Goal: Find specific page/section: Find specific page/section

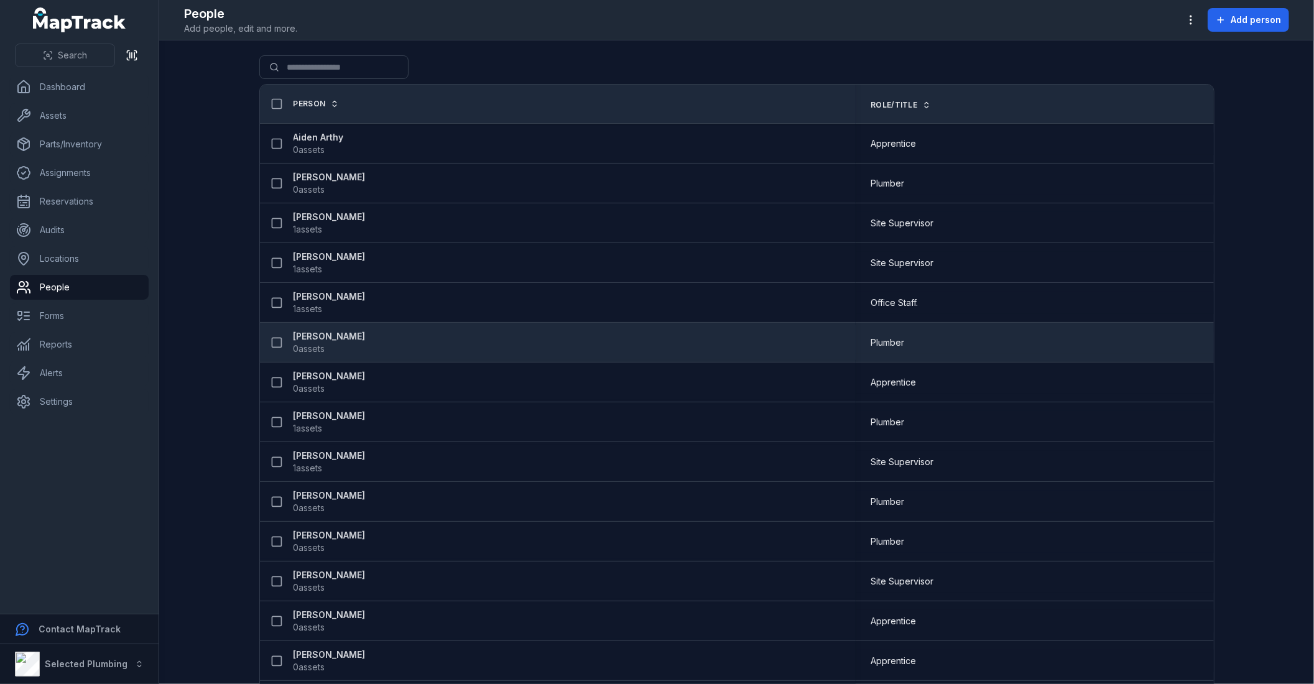
click at [303, 336] on strong "[PERSON_NAME]" at bounding box center [330, 336] width 72 height 12
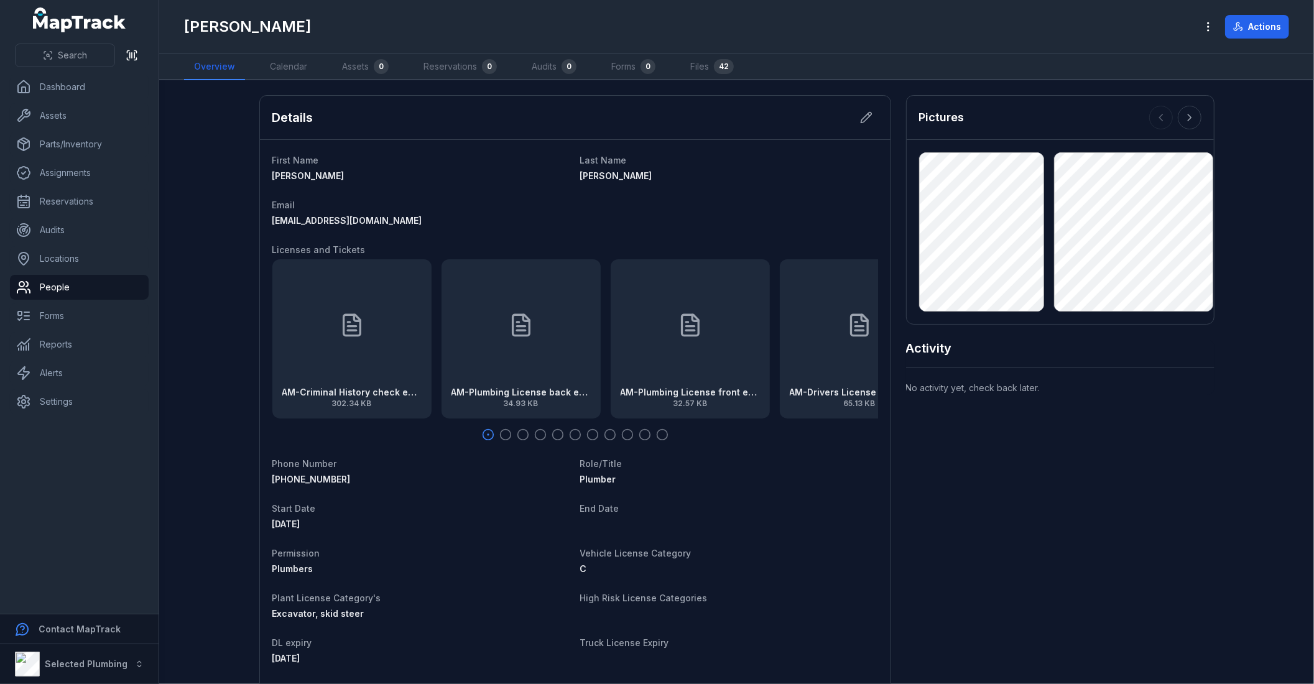
click at [687, 333] on icon at bounding box center [690, 325] width 25 height 25
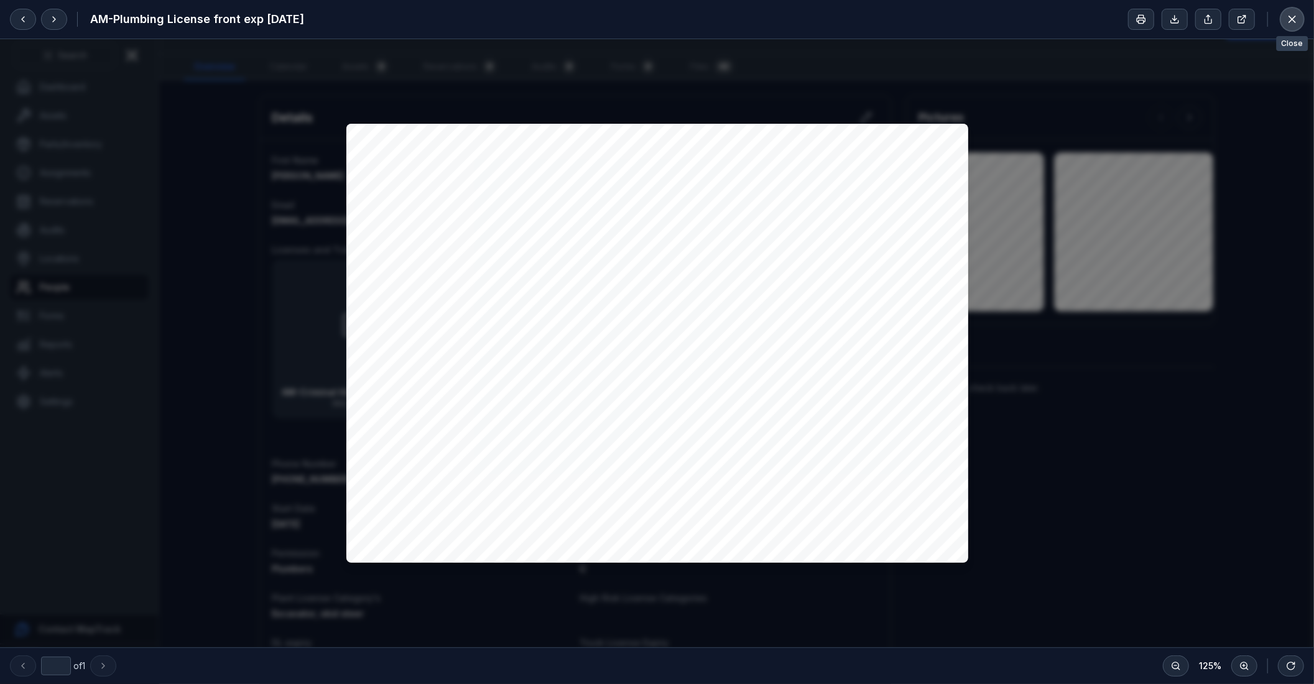
click at [1290, 15] on icon at bounding box center [1292, 19] width 12 height 12
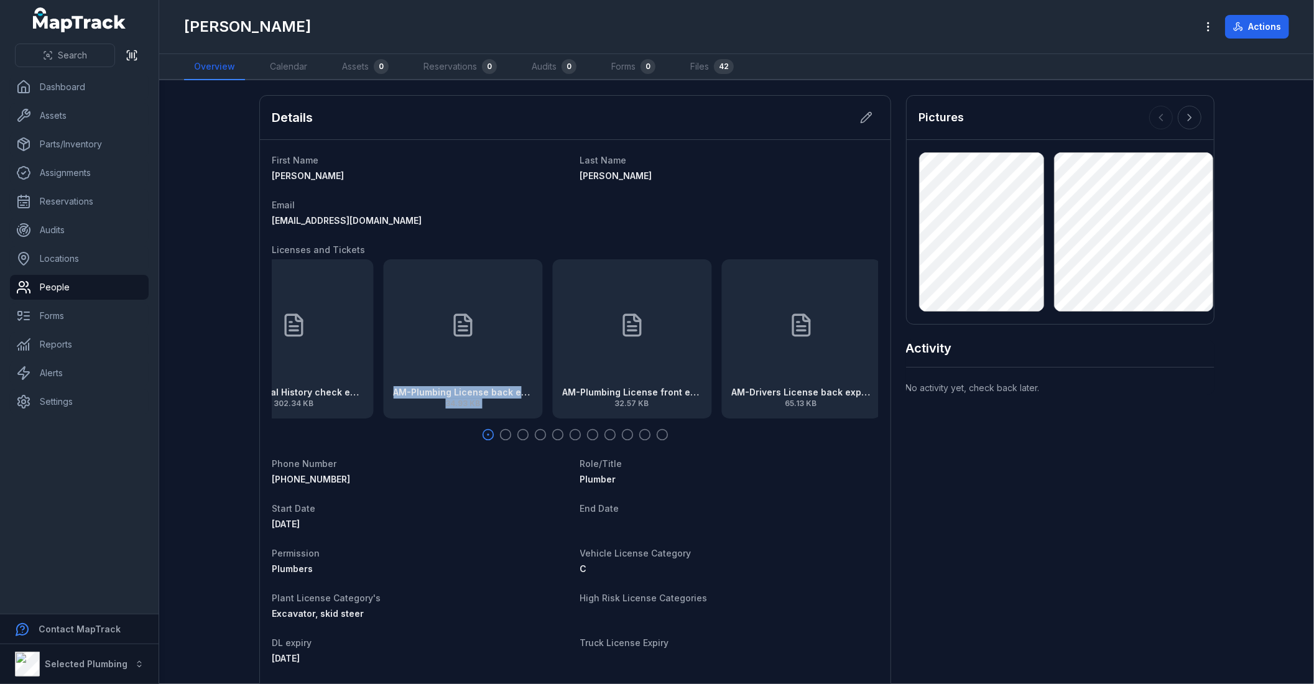
drag, startPoint x: 634, startPoint y: 334, endPoint x: 177, endPoint y: 342, distance: 457.2
click at [177, 343] on main "Details First Name [PERSON_NAME] Last Name [PERSON_NAME] Email [EMAIL_ADDRESS][…" at bounding box center [736, 382] width 1155 height 604
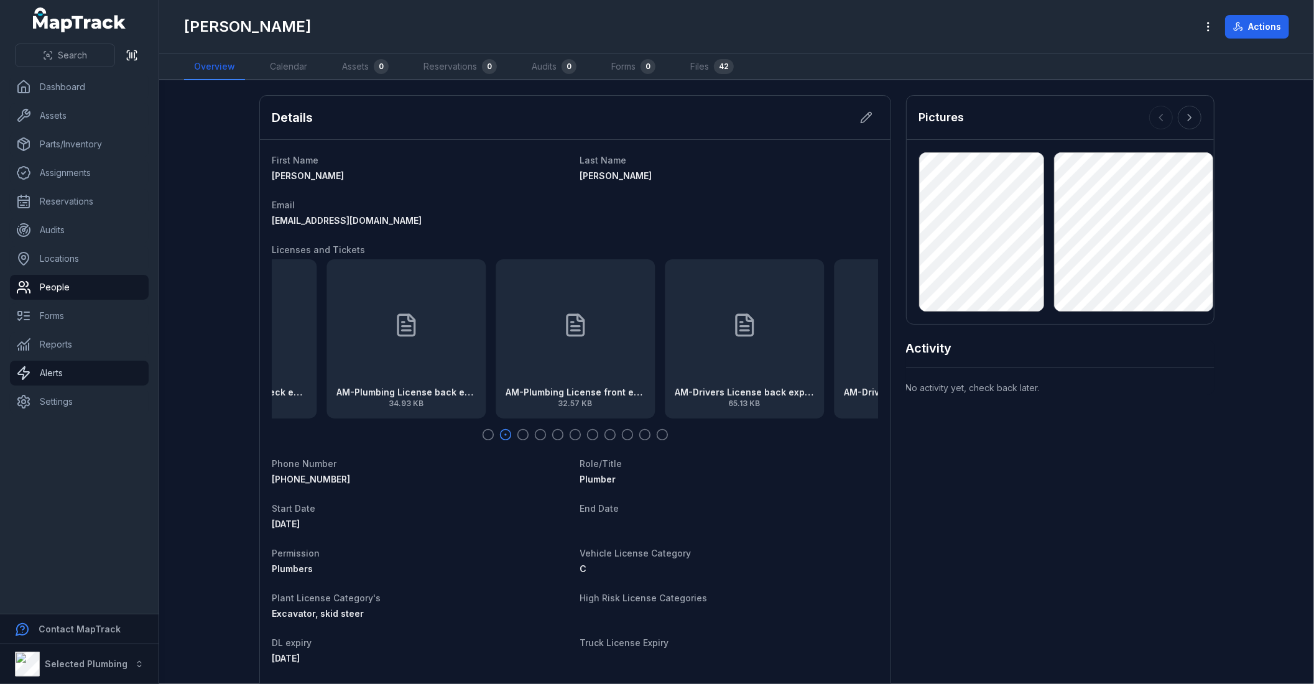
click at [322, 368] on div "AM-Criminal History check exp [DATE] 302.34 KB AM-Plumbing License back exp [DA…" at bounding box center [460, 338] width 606 height 159
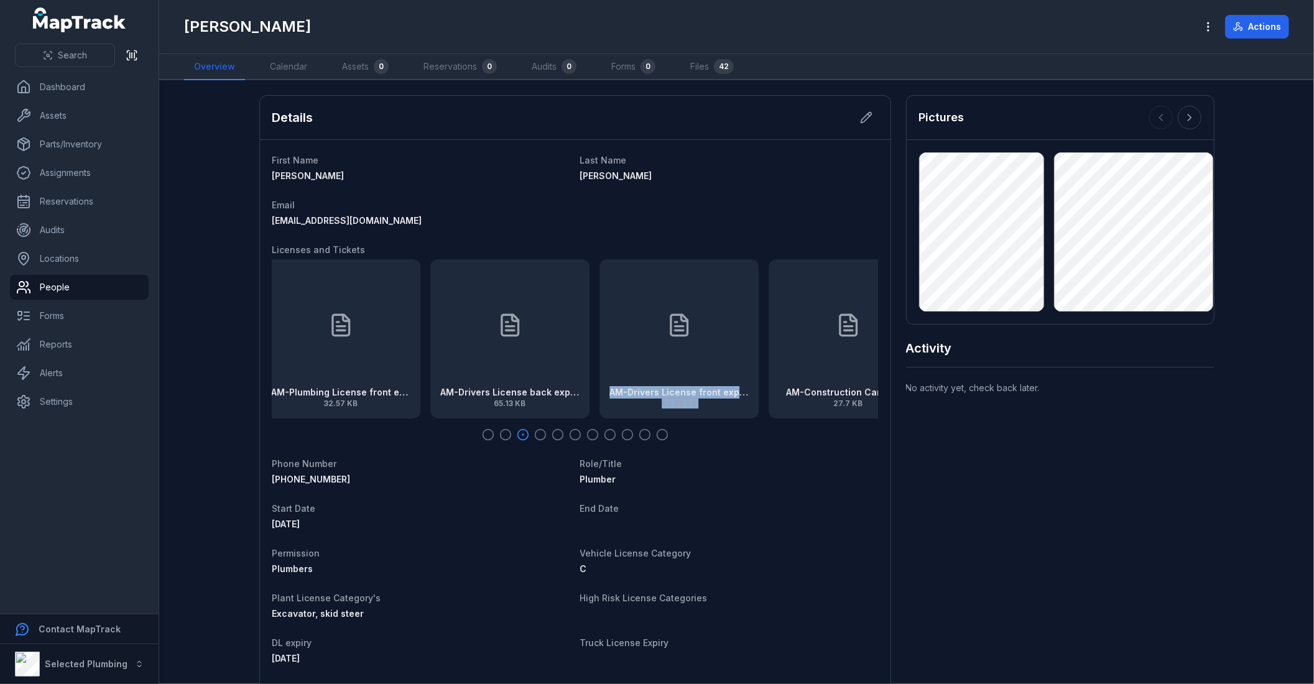
drag, startPoint x: 749, startPoint y: 321, endPoint x: 1066, endPoint y: 334, distance: 316.8
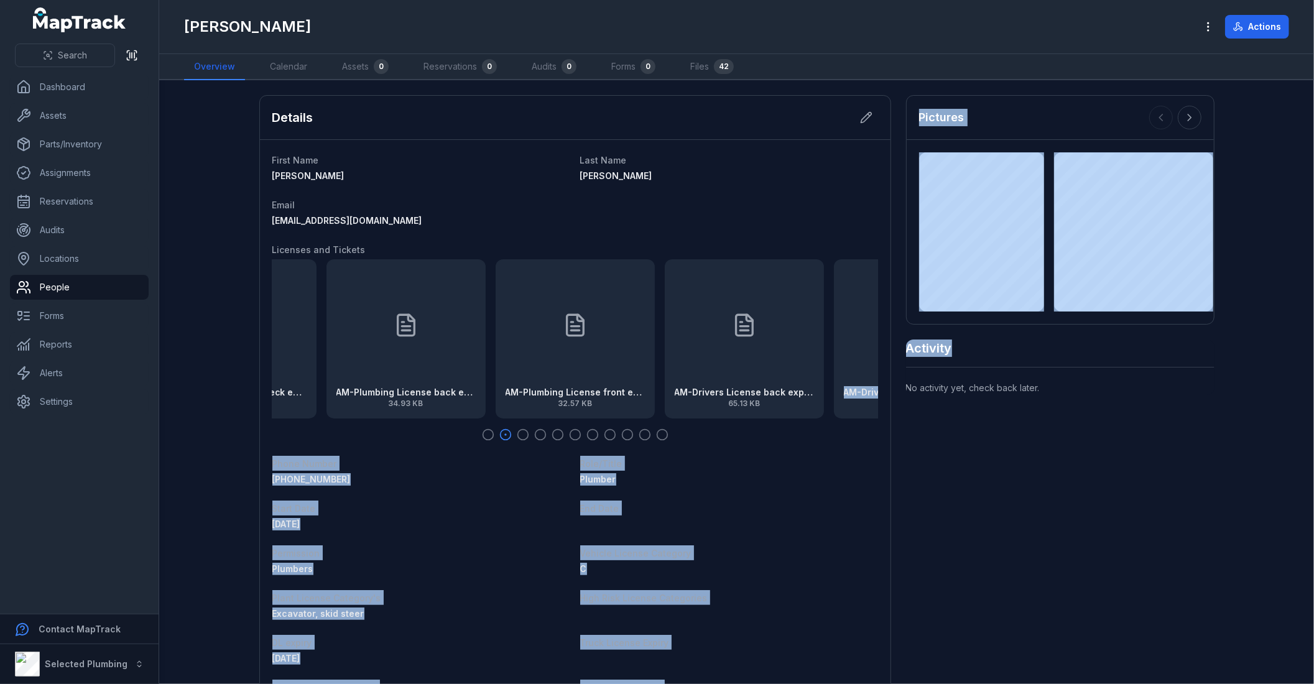
click at [670, 476] on div "Plumber" at bounding box center [729, 479] width 298 height 12
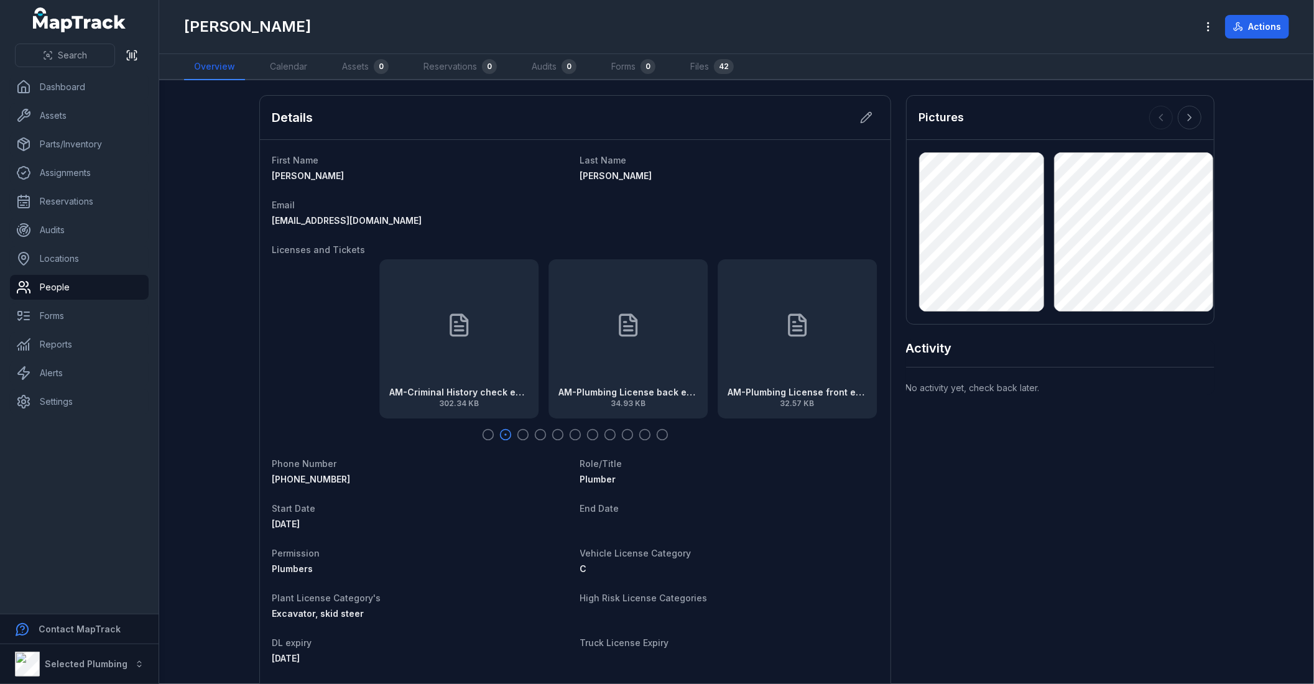
drag, startPoint x: 392, startPoint y: 342, endPoint x: 679, endPoint y: 338, distance: 287.4
click at [679, 338] on div "AM-Plumbing License back exp [DATE] 34.93 KB" at bounding box center [628, 338] width 159 height 159
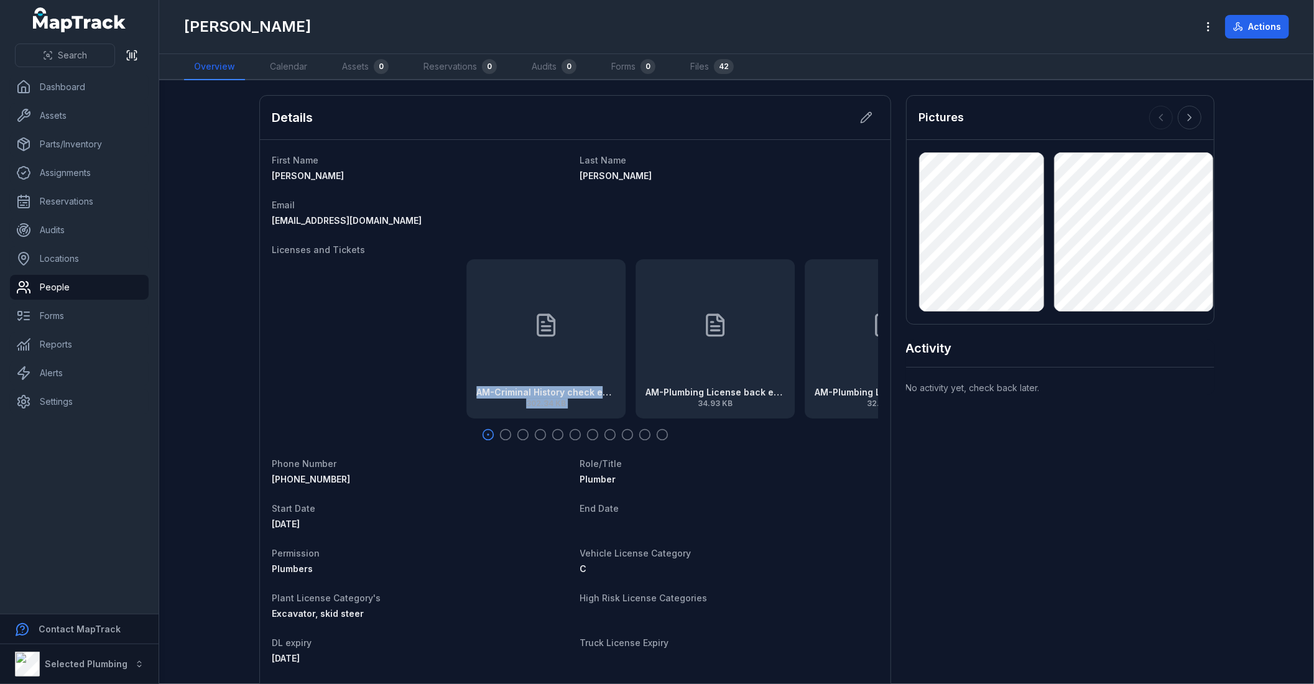
drag, startPoint x: 399, startPoint y: 351, endPoint x: 471, endPoint y: 366, distance: 73.5
click at [471, 366] on div "AM-Criminal History check exp [DATE] 302.34 KB AM-Plumbing License back exp [DA…" at bounding box center [769, 338] width 606 height 159
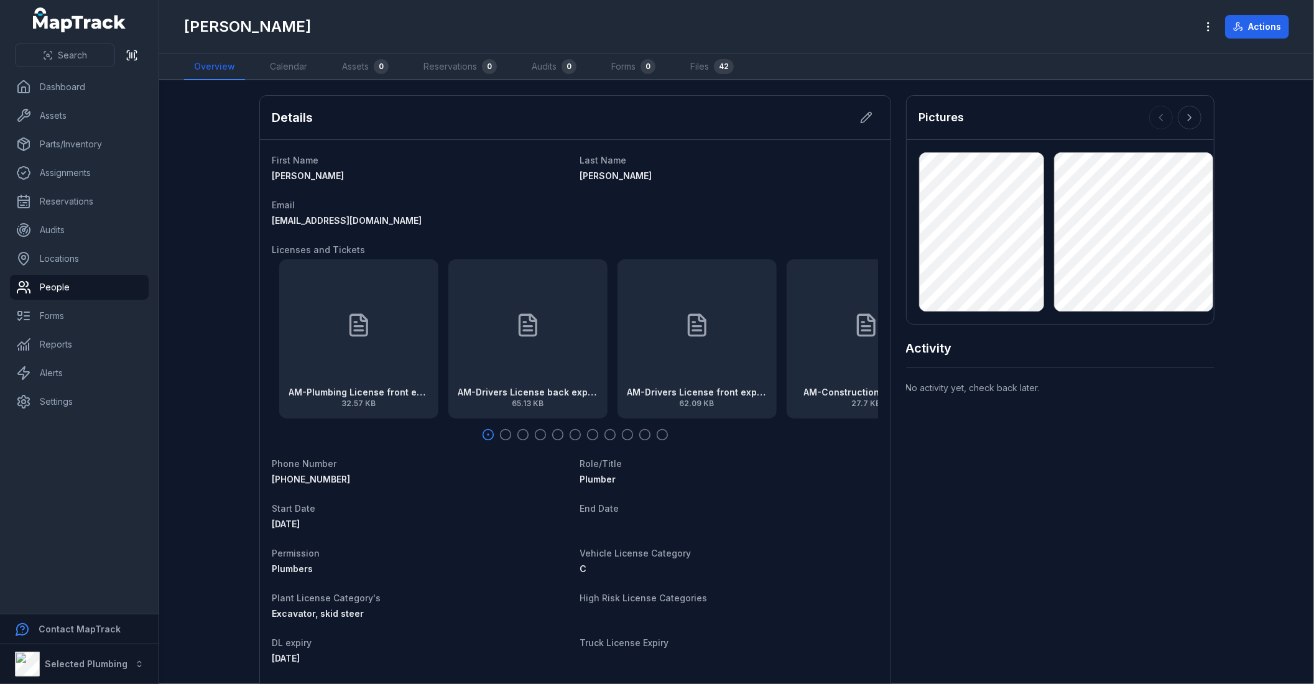
drag, startPoint x: 693, startPoint y: 330, endPoint x: 369, endPoint y: 325, distance: 323.4
click at [369, 325] on div "AM-Plumbing License front exp [DATE] 32.57 KB" at bounding box center [358, 338] width 159 height 159
drag, startPoint x: 583, startPoint y: 349, endPoint x: 330, endPoint y: 355, distance: 252.6
click at [330, 355] on div "AM-Drivers License back exp [DATE] 65.13 KB" at bounding box center [348, 338] width 159 height 159
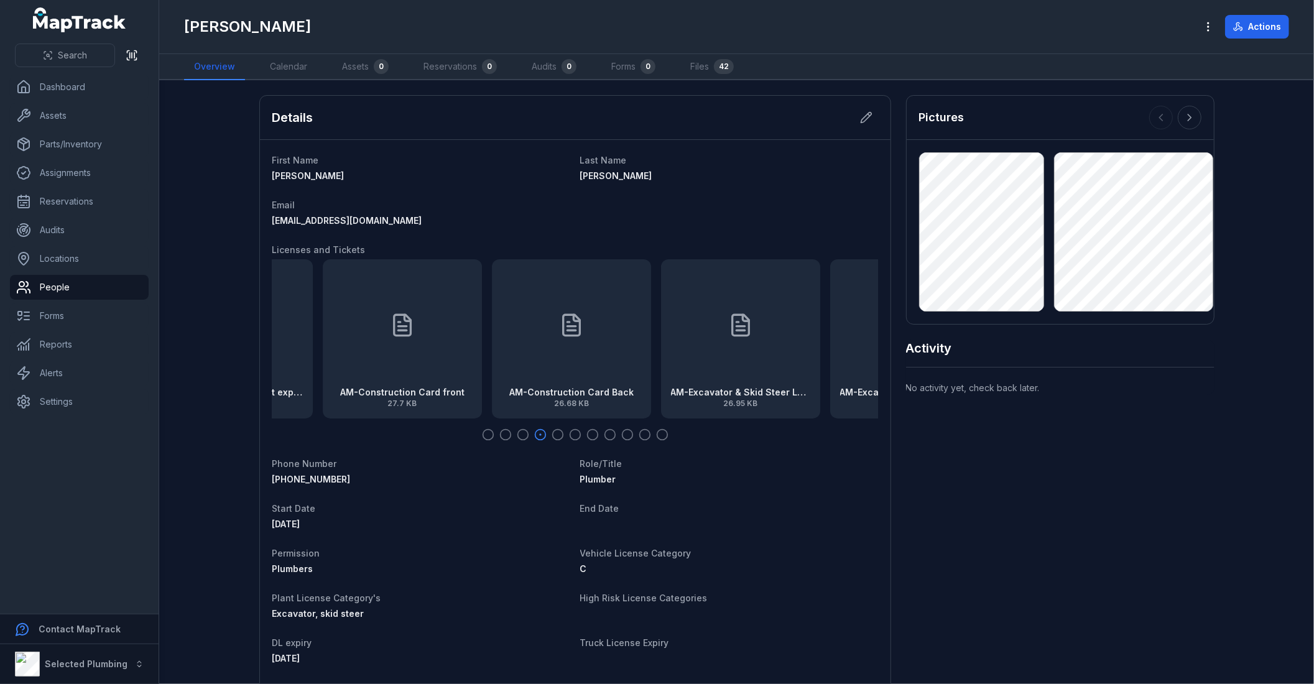
drag, startPoint x: 682, startPoint y: 342, endPoint x: 380, endPoint y: 349, distance: 301.7
click at [380, 349] on div "AM-Construction Card front 27.7 KB" at bounding box center [402, 338] width 159 height 159
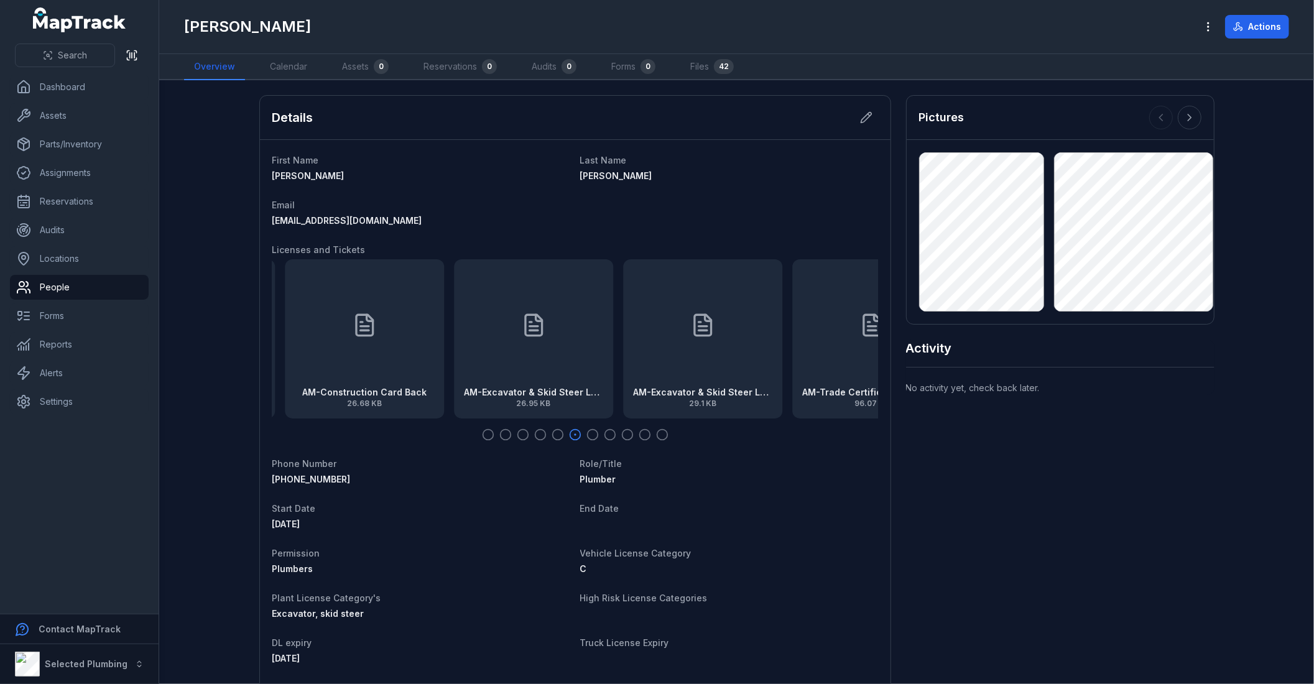
drag, startPoint x: 734, startPoint y: 344, endPoint x: 384, endPoint y: 349, distance: 350.2
click at [454, 349] on div "AM-Excavator & Skid Steer Loader SOA front 26.95 KB" at bounding box center [533, 338] width 159 height 159
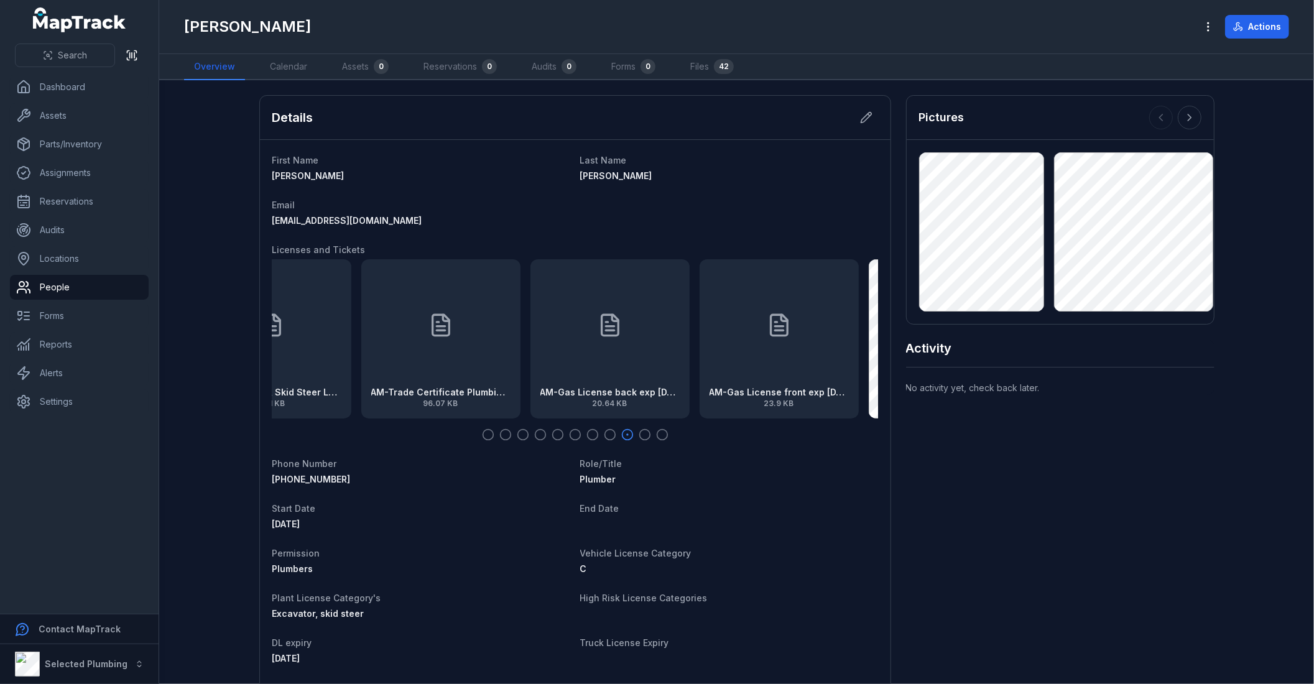
drag, startPoint x: 779, startPoint y: 331, endPoint x: 493, endPoint y: 324, distance: 286.8
click at [530, 339] on div "AM-Gas License back exp [DATE] 20.64 KB" at bounding box center [609, 338] width 159 height 159
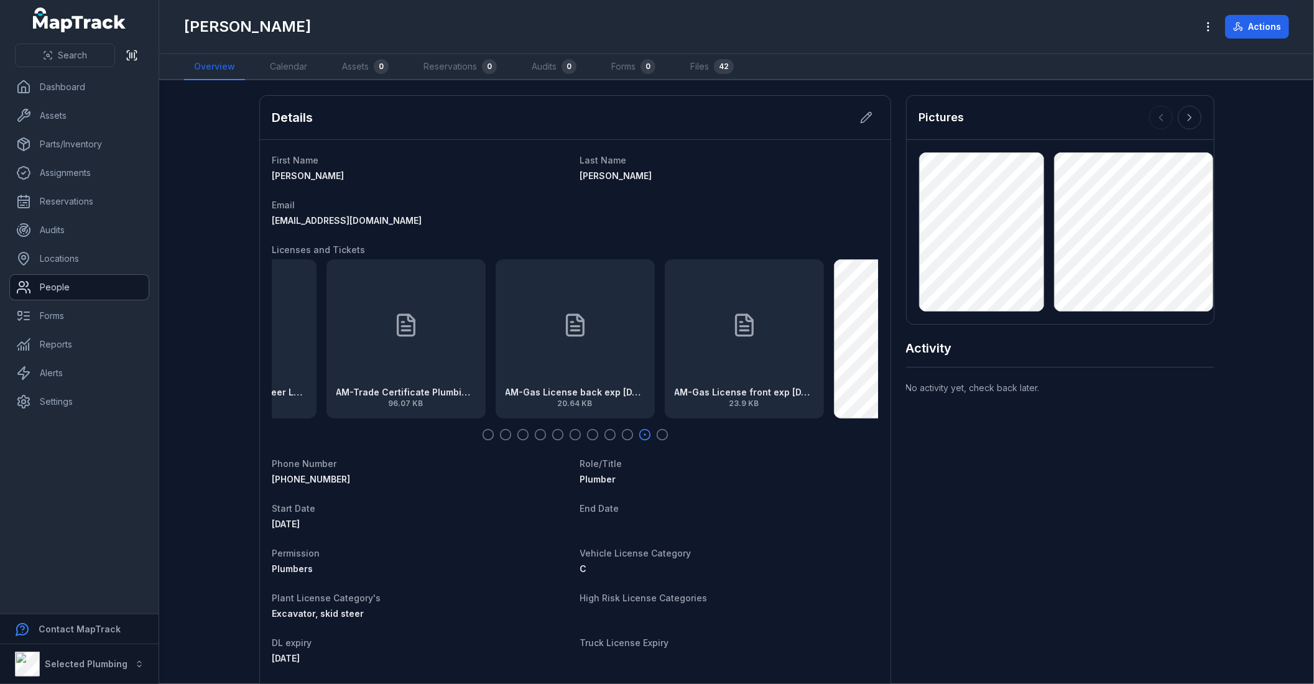
click at [75, 288] on link "People" at bounding box center [79, 287] width 139 height 25
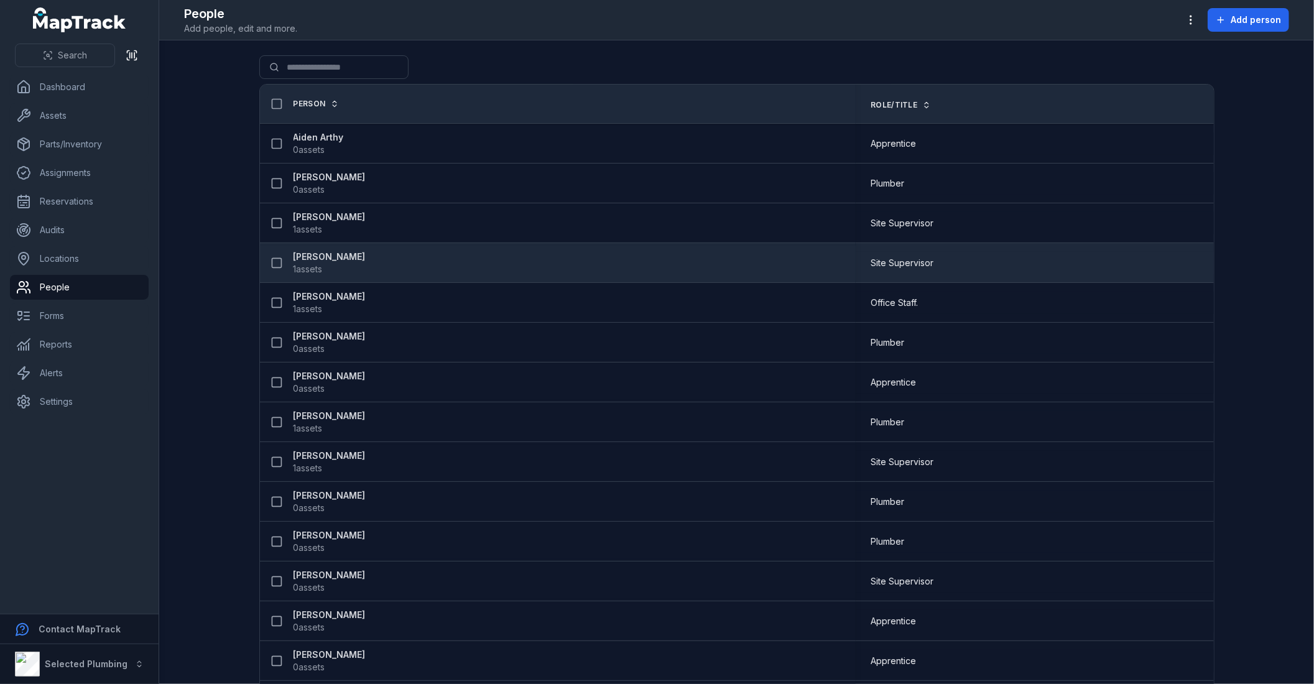
click at [343, 259] on strong "[PERSON_NAME]" at bounding box center [330, 257] width 72 height 12
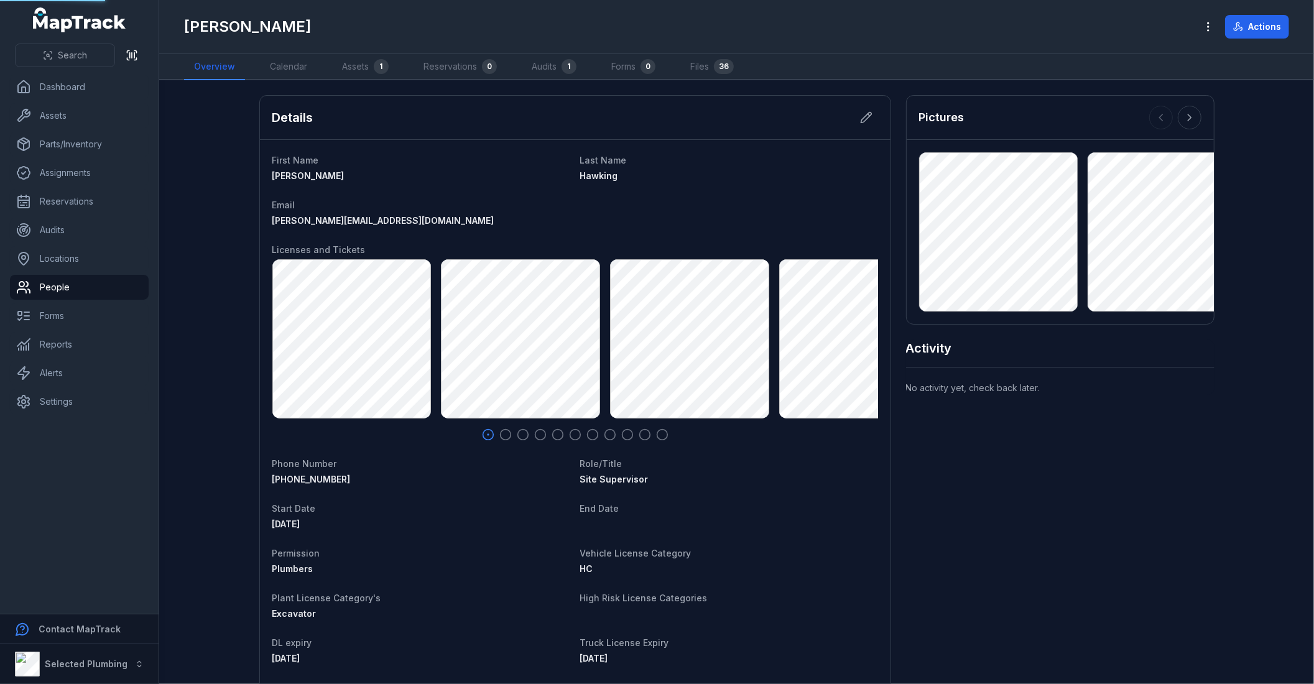
scroll to position [132, 0]
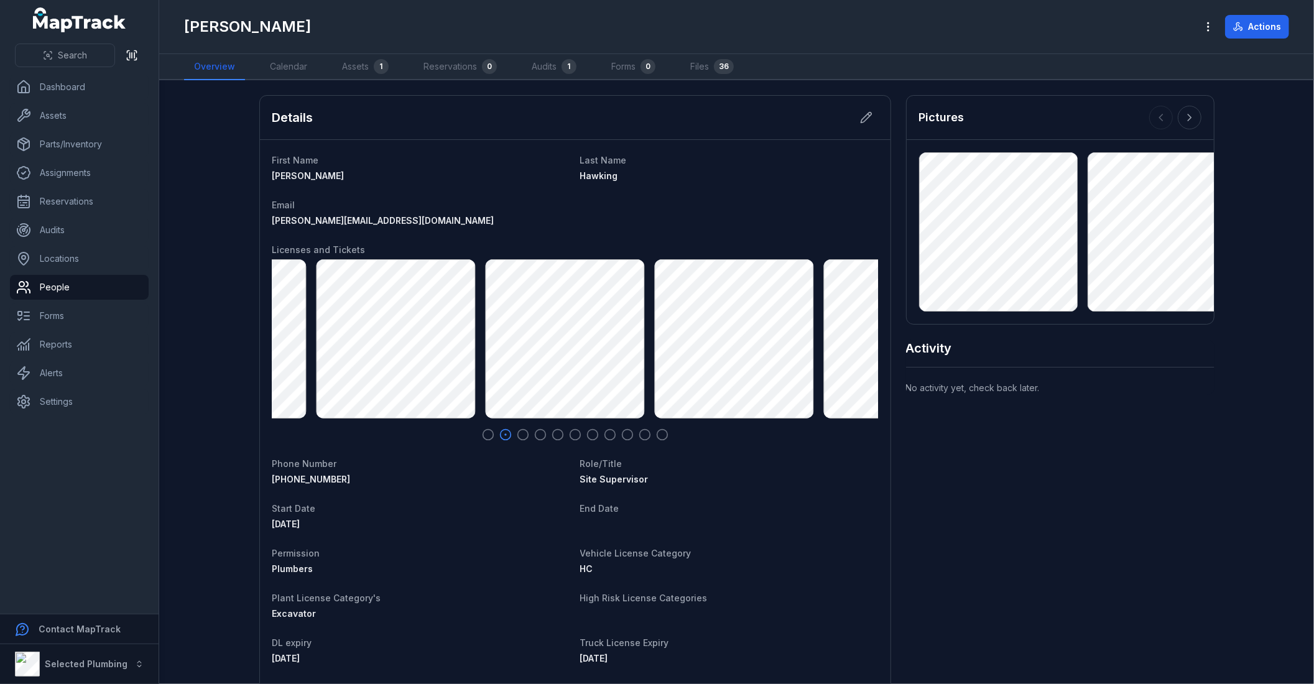
click at [299, 361] on div "AH-Police Clearance exp [DATE] 128.54 KB" at bounding box center [450, 338] width 606 height 159
click at [203, 370] on main "Details First Name [PERSON_NAME] Name [PERSON_NAME] Email [PERSON_NAME][EMAIL_A…" at bounding box center [736, 382] width 1155 height 604
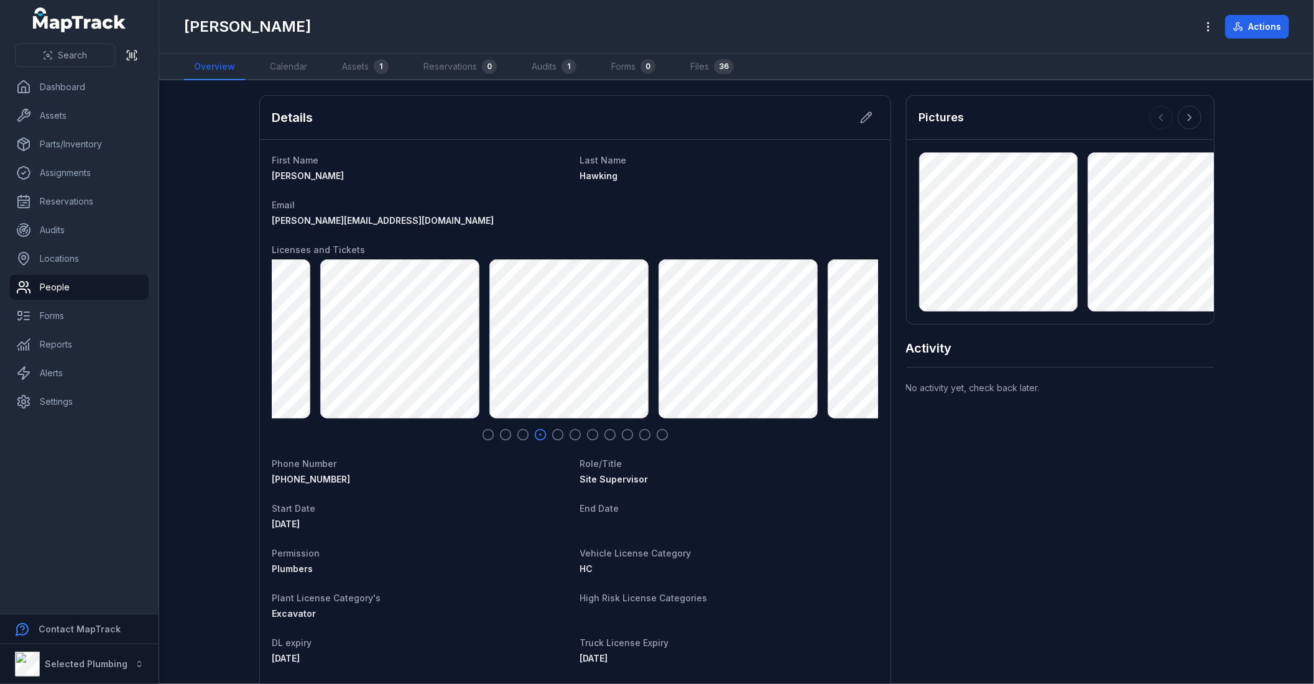
click at [377, 362] on div "AH-Police Clearance exp [DATE] 128.54 KB" at bounding box center [116, 338] width 606 height 159
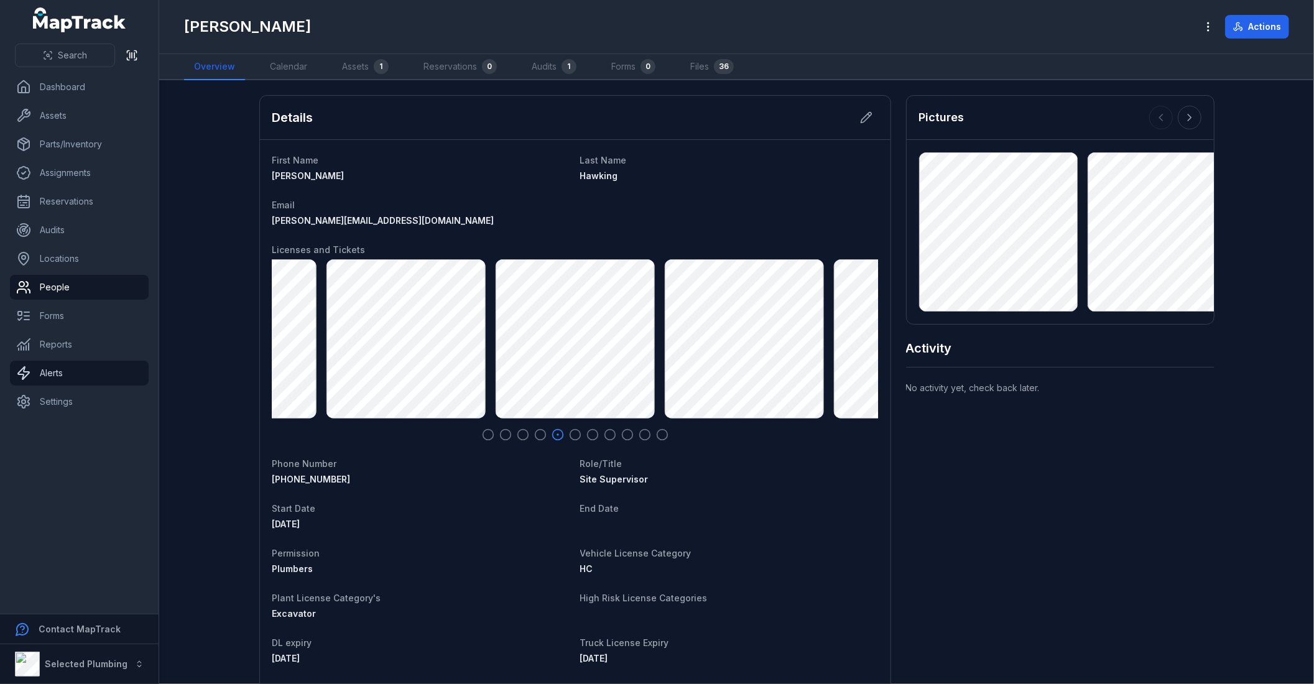
click at [177, 379] on main "Details First Name [PERSON_NAME] Name [PERSON_NAME] Email [PERSON_NAME][EMAIL_A…" at bounding box center [736, 382] width 1155 height 604
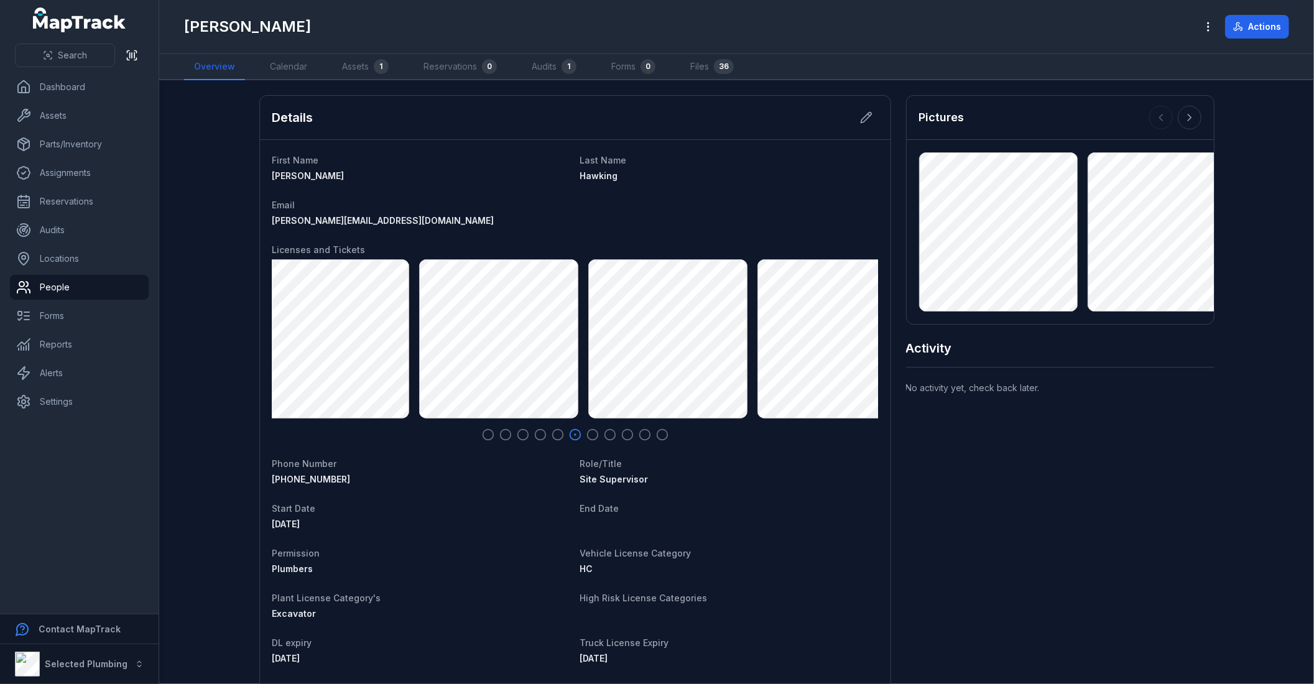
click at [1313, 364] on html "Search Dashboard Assets Parts/Inventory Assignments Reservations Audits Locatio…" at bounding box center [657, 342] width 1314 height 684
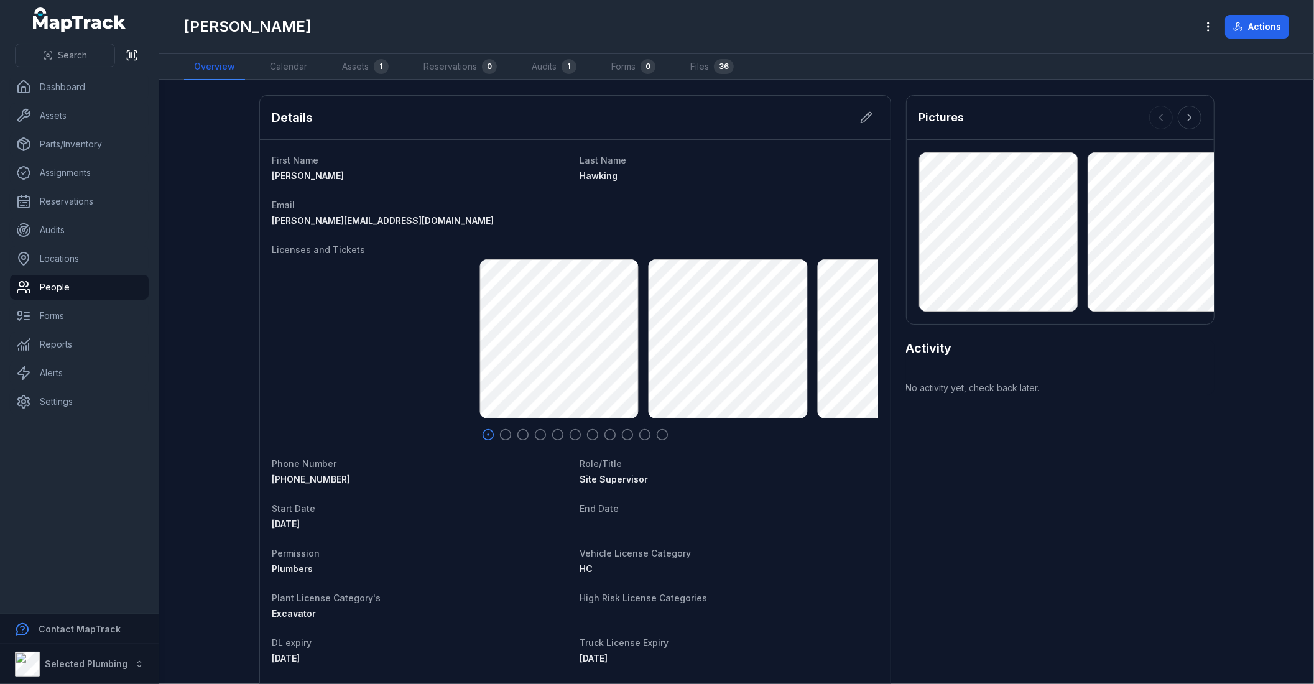
click at [780, 349] on div "AH-Police Clearance exp [DATE] 128.54 KB" at bounding box center [782, 338] width 606 height 159
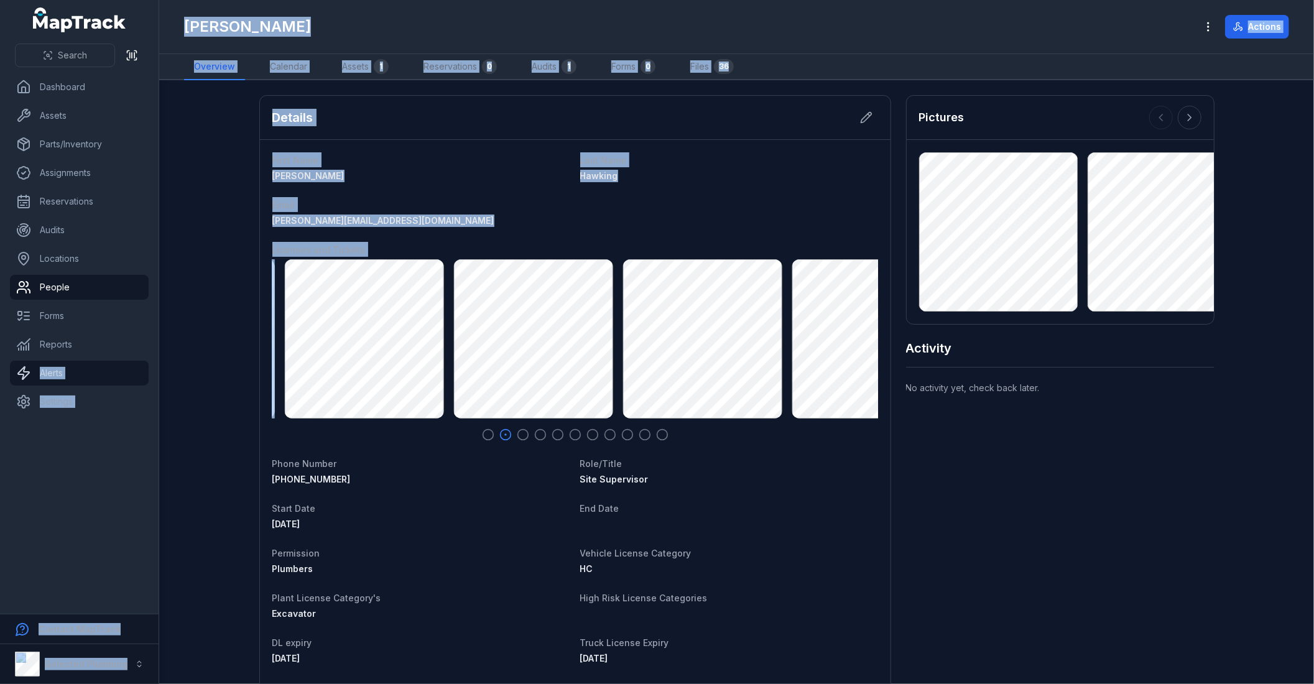
drag, startPoint x: 808, startPoint y: 343, endPoint x: 61, endPoint y: 379, distance: 748.4
click at [96, 374] on div "Search Dashboard Assets Parts/Inventory Assignments Reservations Audits Locatio…" at bounding box center [657, 342] width 1314 height 684
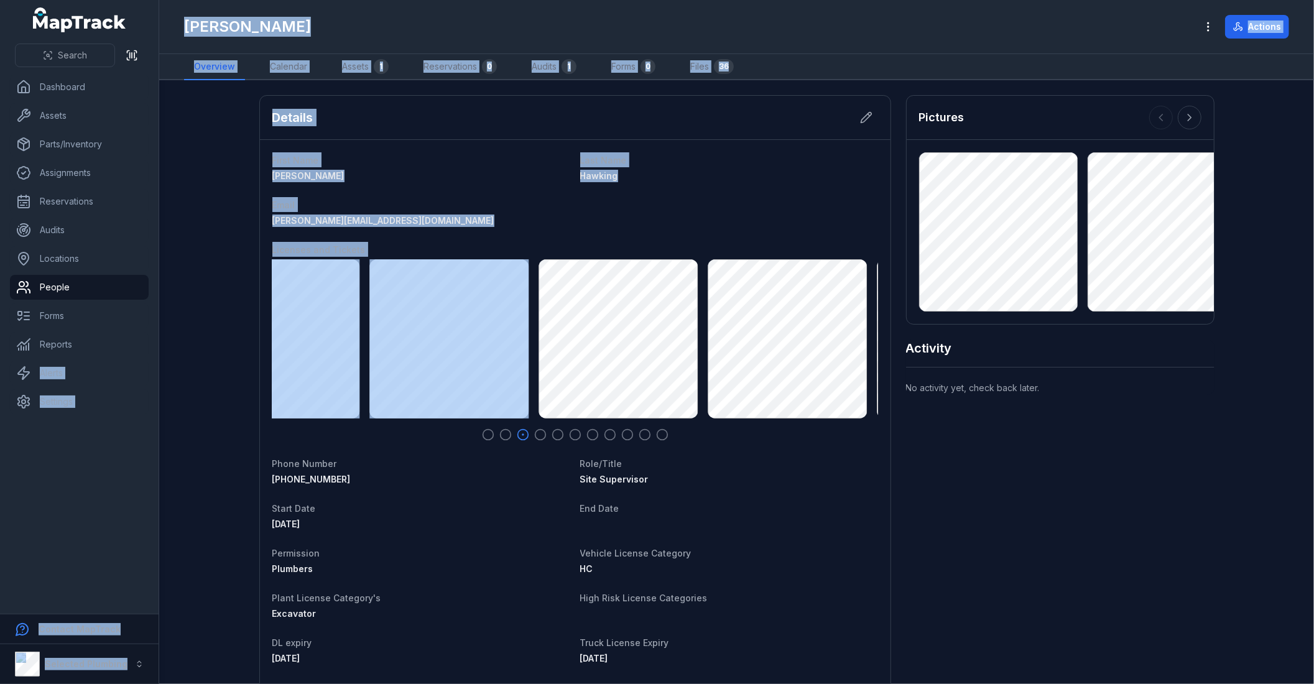
click at [373, 331] on div "AH-Police Clearance exp [DATE] 128.54 KB" at bounding box center [166, 338] width 606 height 159
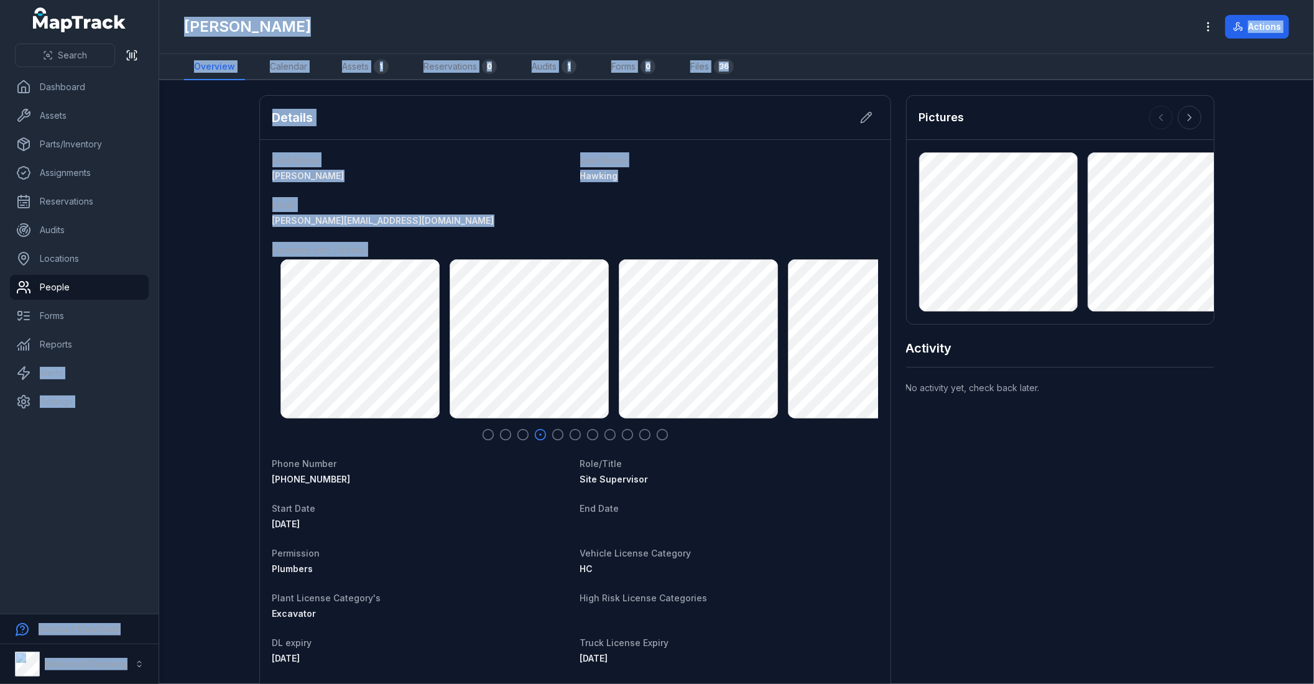
click at [313, 371] on div "AH-Police Clearance exp [DATE] 128.54 KB" at bounding box center [575, 338] width 606 height 159
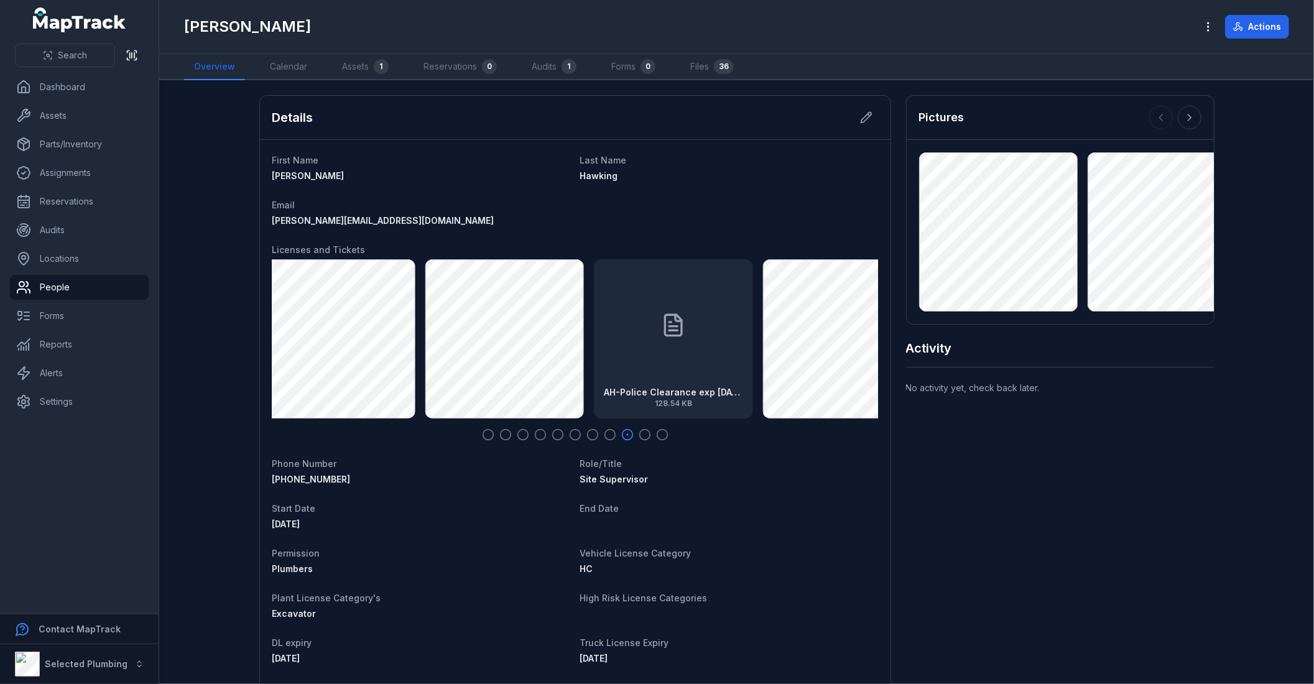
drag, startPoint x: 756, startPoint y: 344, endPoint x: 302, endPoint y: 351, distance: 454.0
click at [594, 351] on div "AH-Police Clearance exp [DATE] 128.54 KB" at bounding box center [673, 338] width 159 height 159
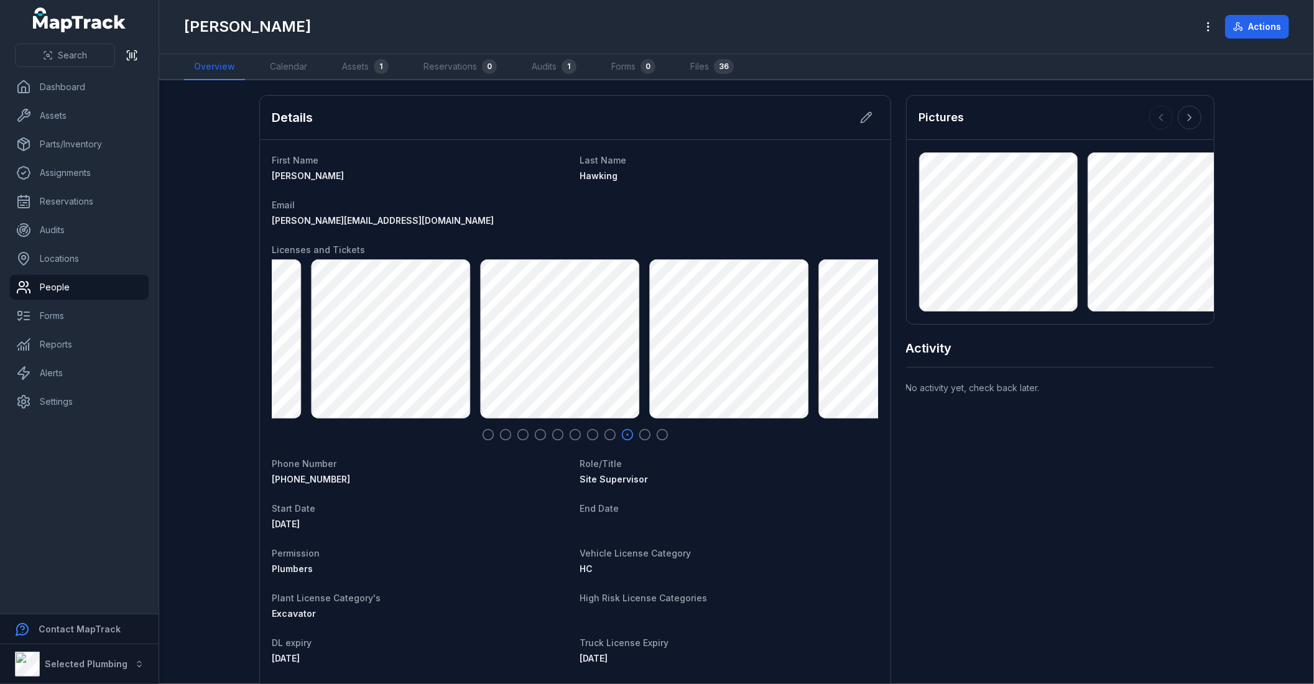
click at [1313, 322] on html "Search Dashboard Assets Parts/Inventory Assignments Reservations Audits Locatio…" at bounding box center [657, 342] width 1314 height 684
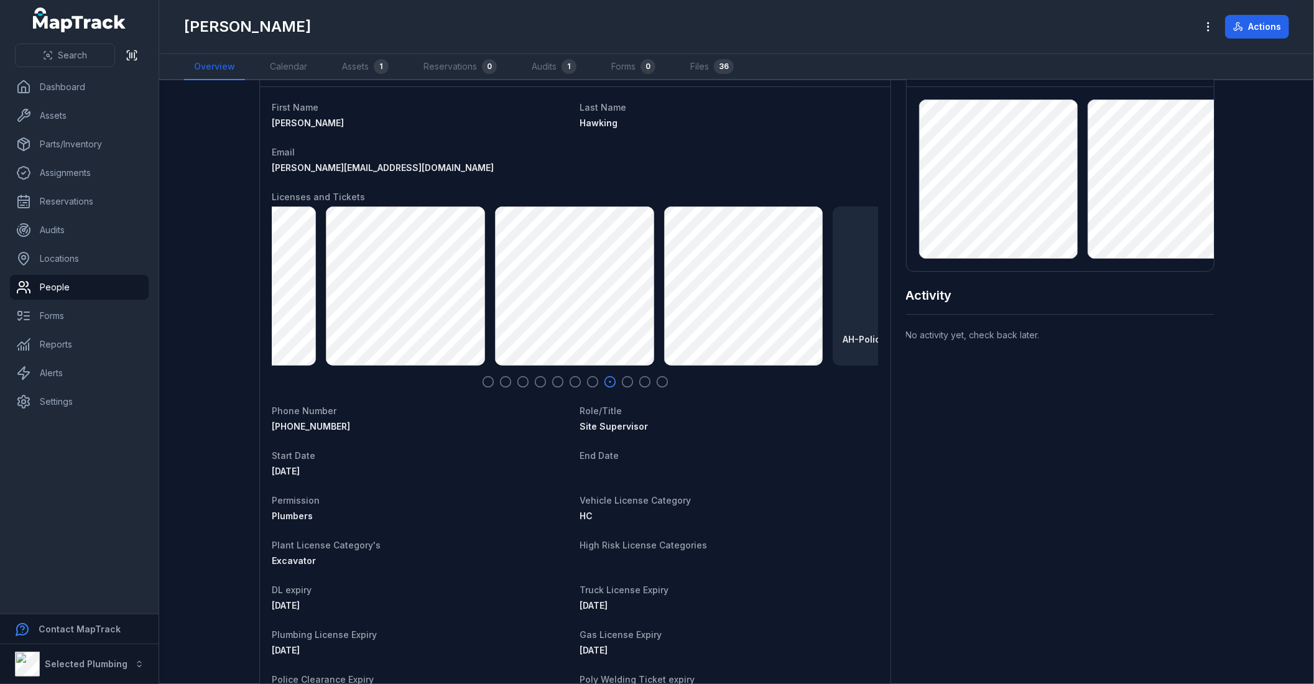
scroll to position [0, 0]
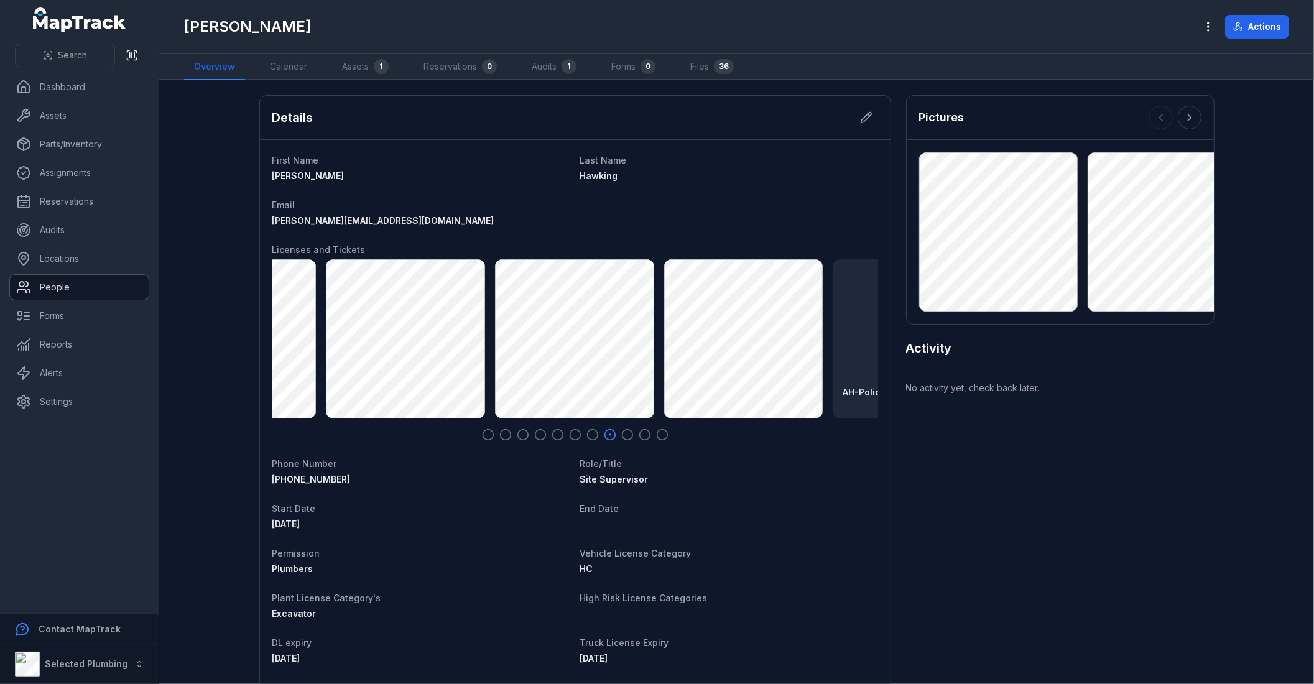
click at [59, 288] on link "People" at bounding box center [79, 287] width 139 height 25
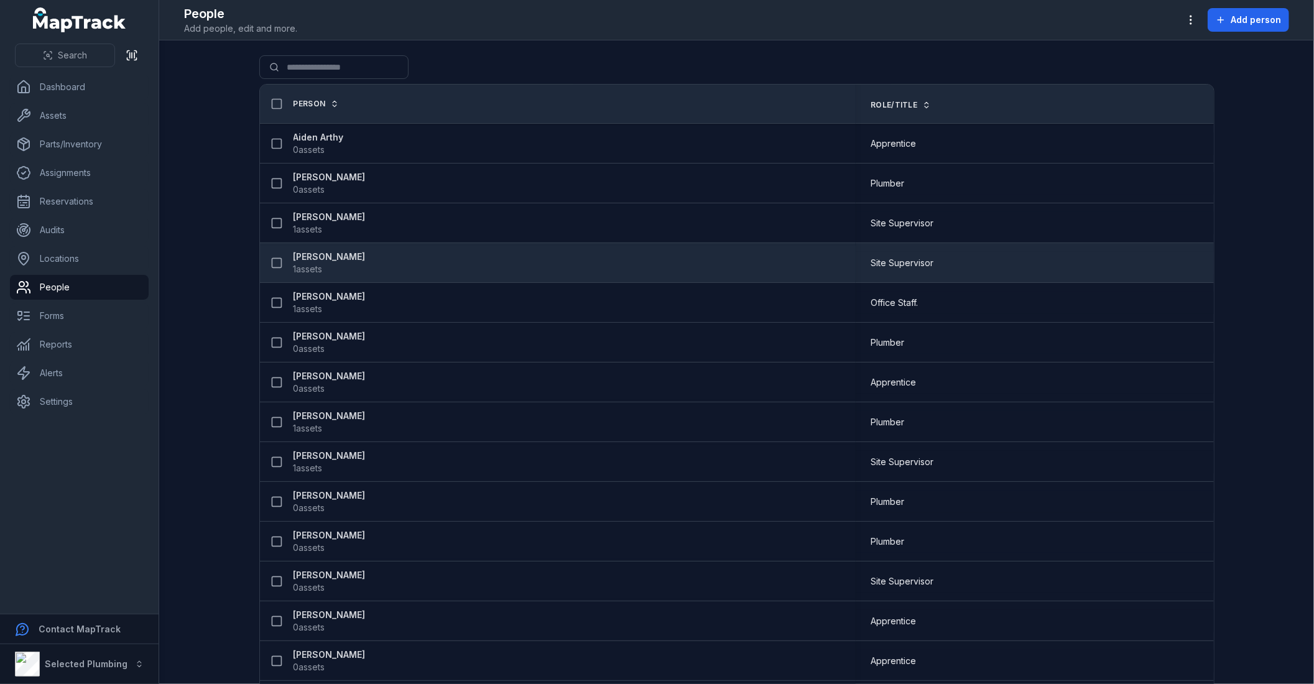
click at [307, 262] on strong "[PERSON_NAME]" at bounding box center [330, 257] width 72 height 12
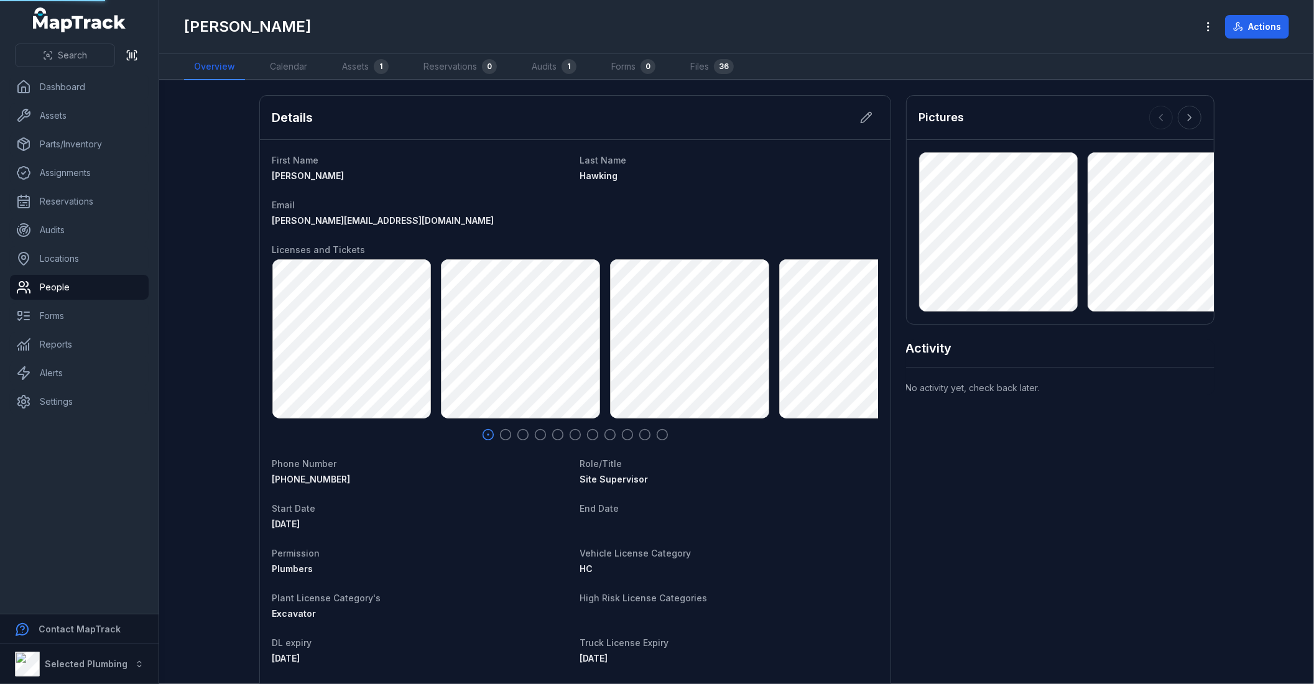
scroll to position [132, 0]
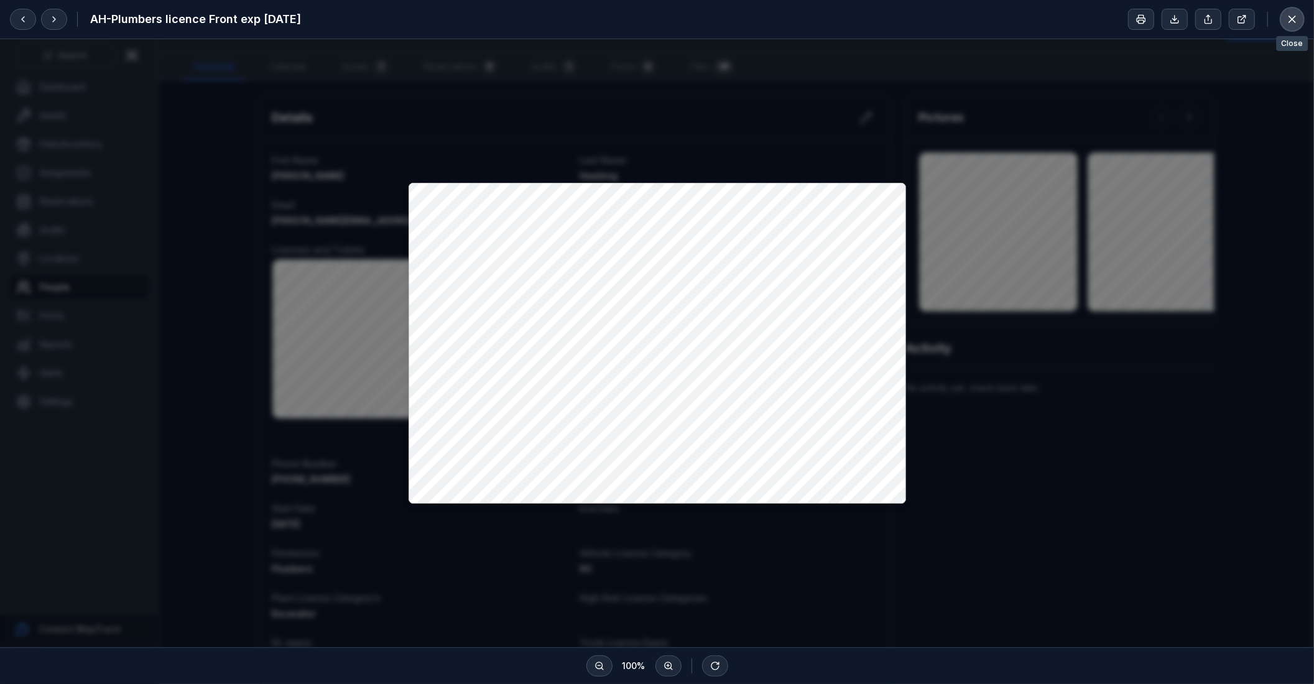
click at [1290, 22] on icon at bounding box center [1292, 19] width 6 height 6
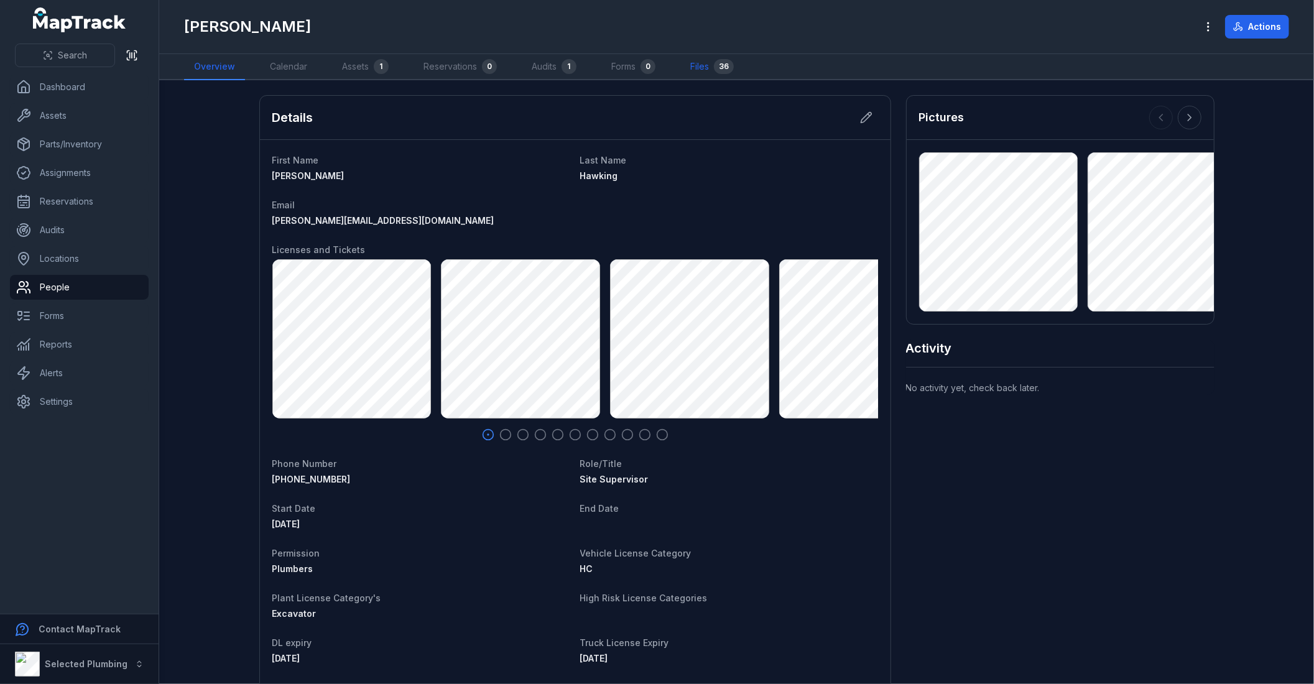
click at [713, 65] on link "Files 36" at bounding box center [711, 67] width 63 height 26
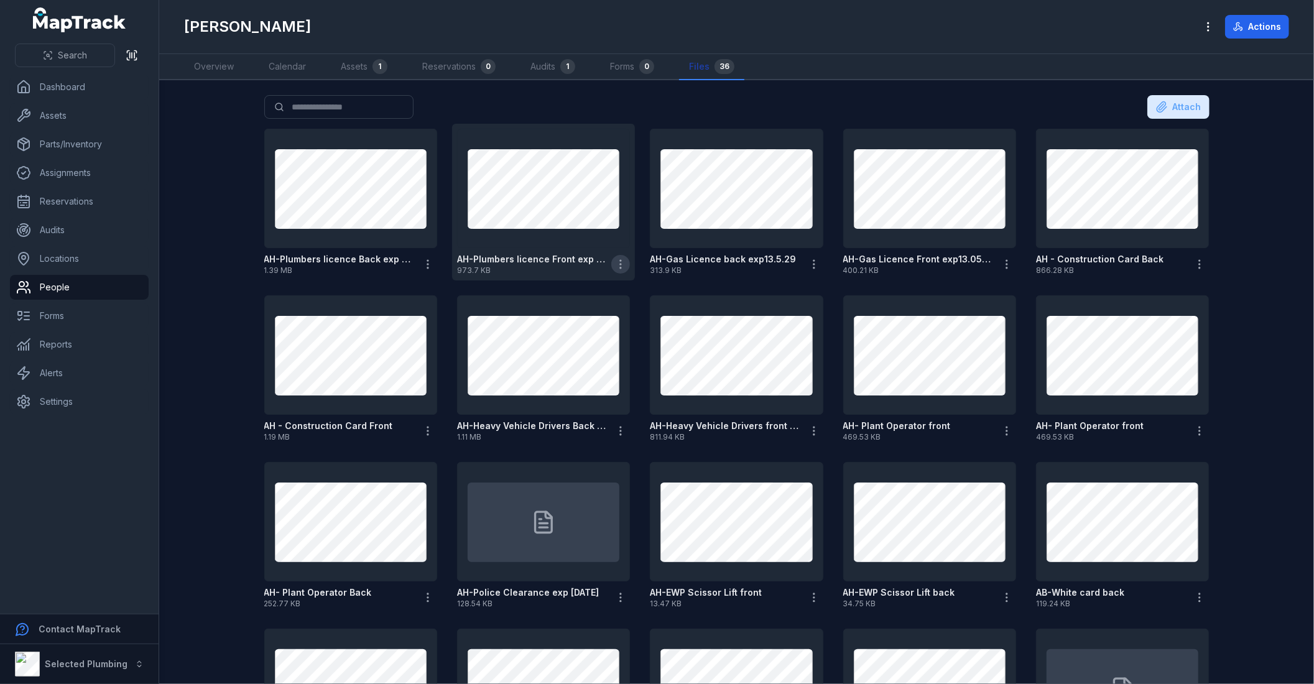
click at [617, 265] on icon "button" at bounding box center [620, 264] width 12 height 12
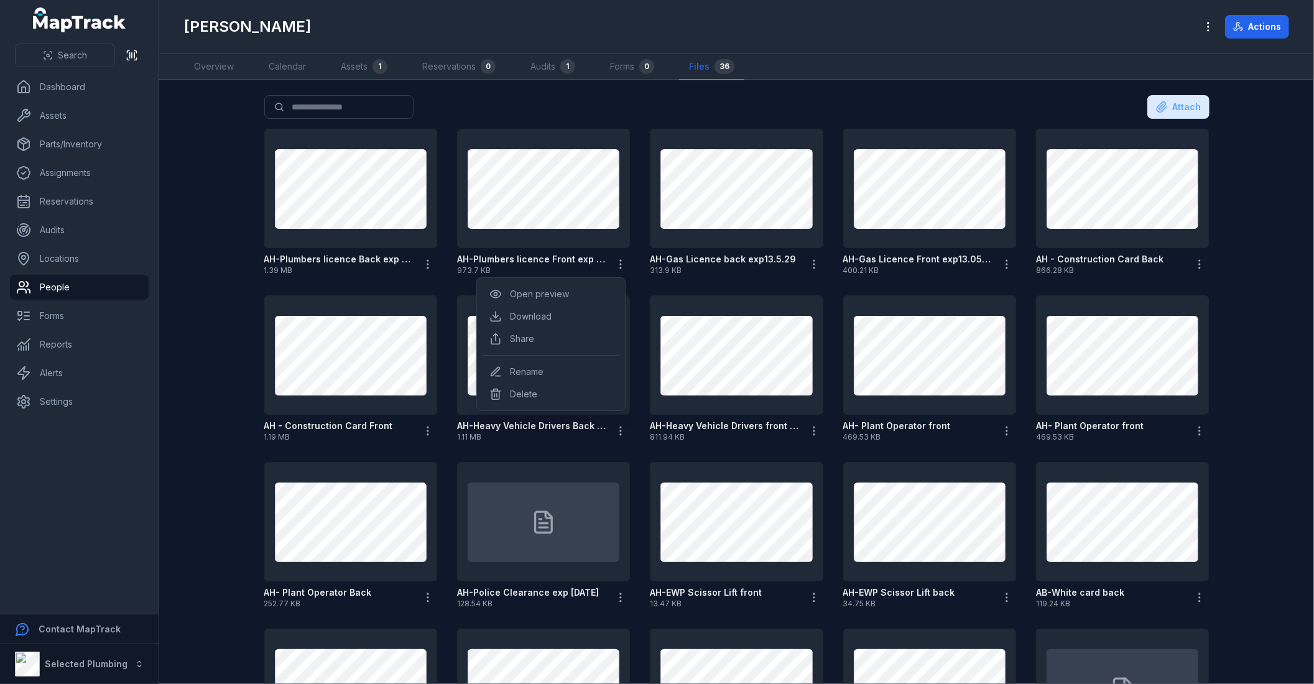
click at [1248, 285] on main "Search for files Attach AH-Plumbers licence Back exp [DATE] 1.39 MB AH-Plumbers…" at bounding box center [736, 382] width 1155 height 604
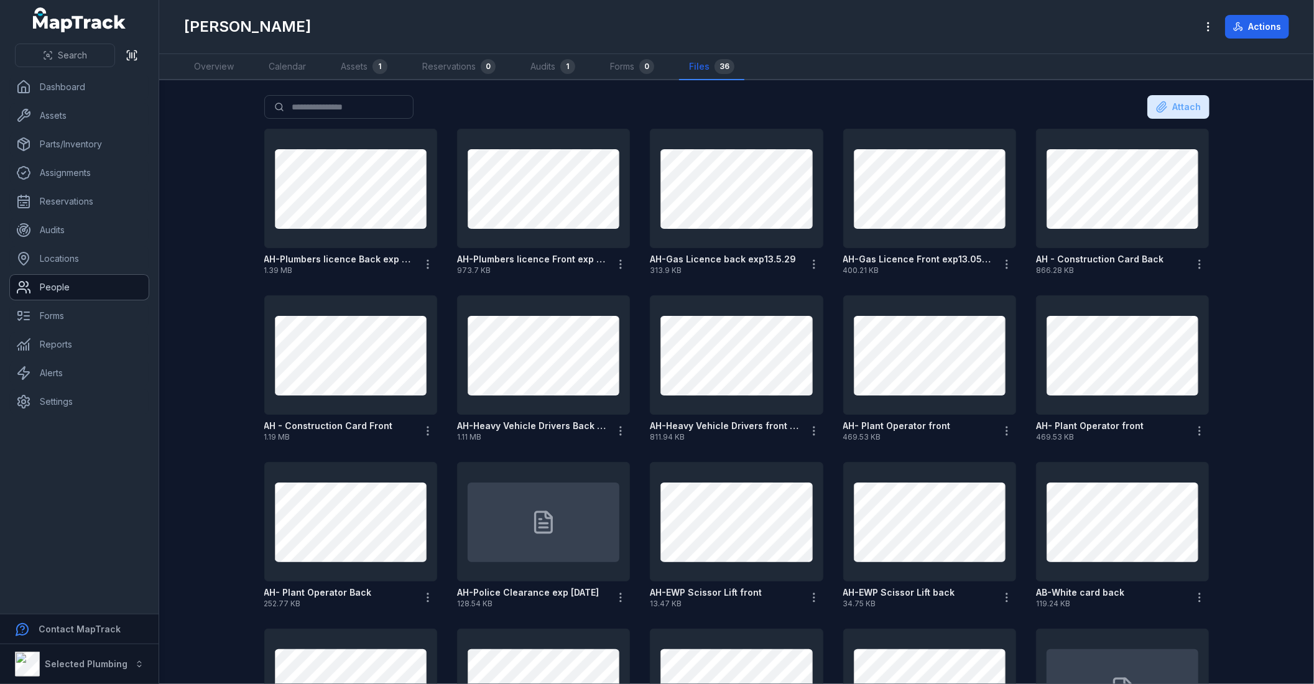
click at [46, 290] on link "People" at bounding box center [79, 287] width 139 height 25
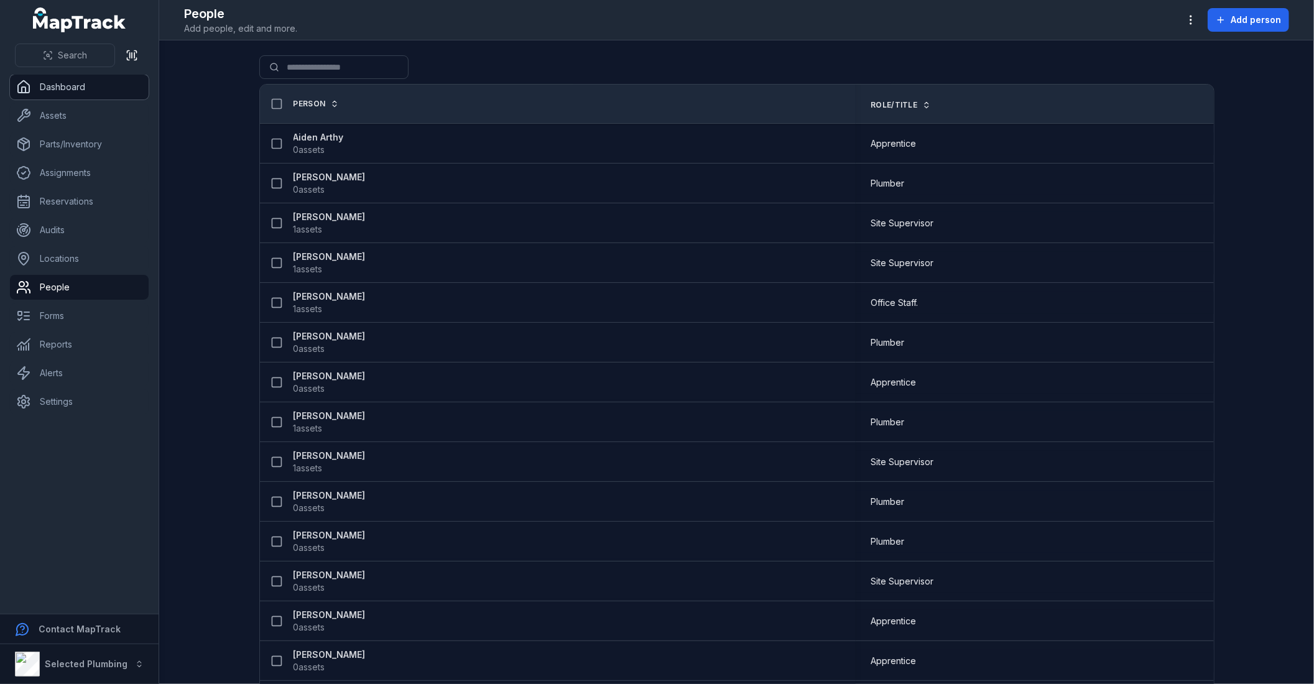
click at [65, 89] on link "Dashboard" at bounding box center [79, 87] width 139 height 25
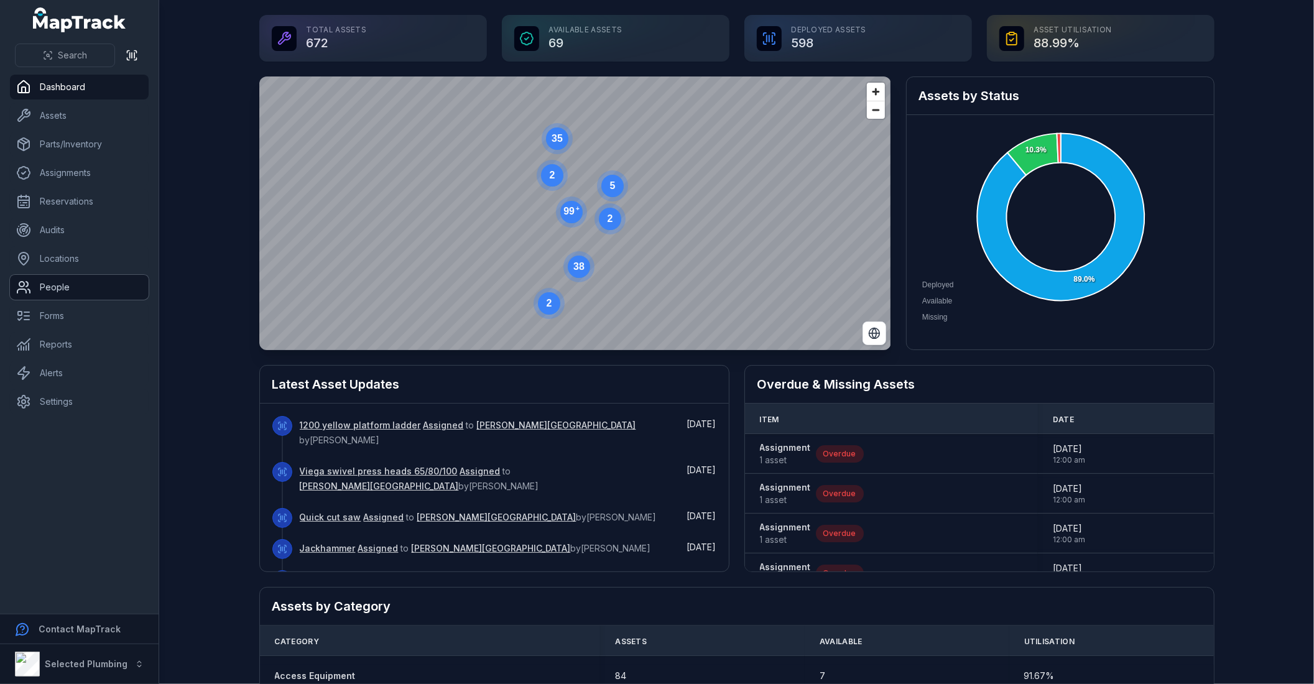
click at [83, 291] on link "People" at bounding box center [79, 287] width 139 height 25
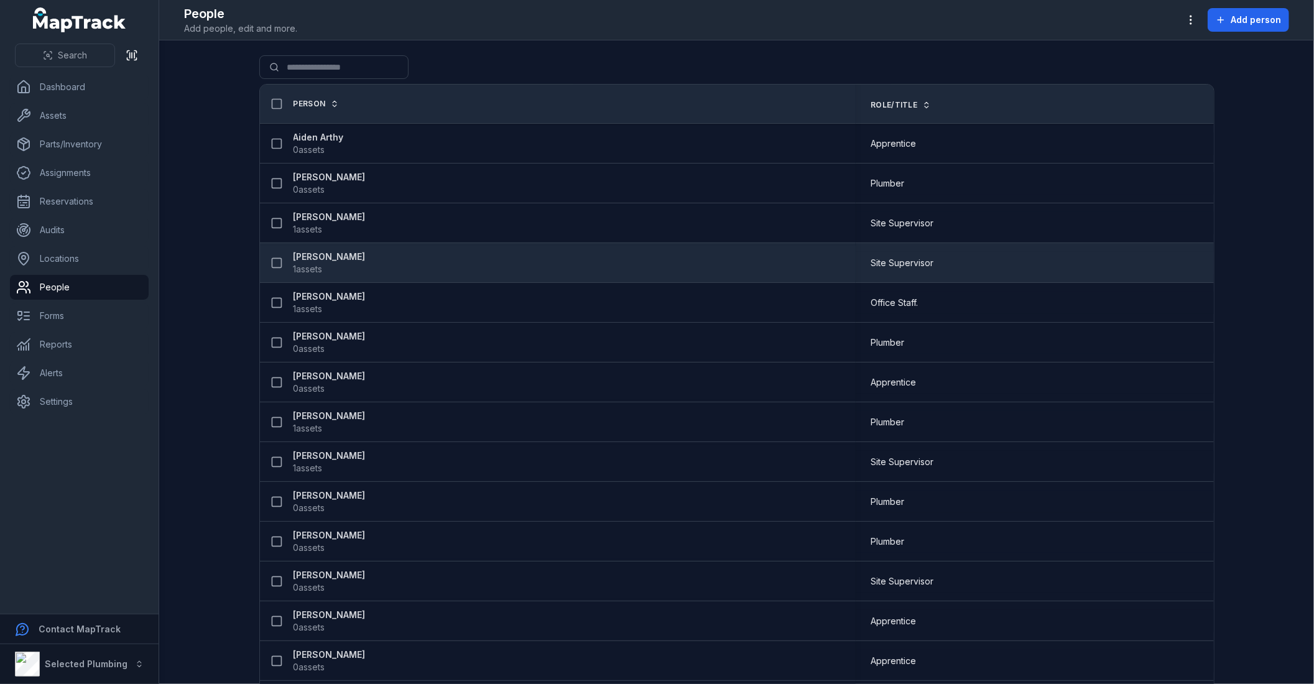
click at [309, 258] on strong "[PERSON_NAME]" at bounding box center [330, 257] width 72 height 12
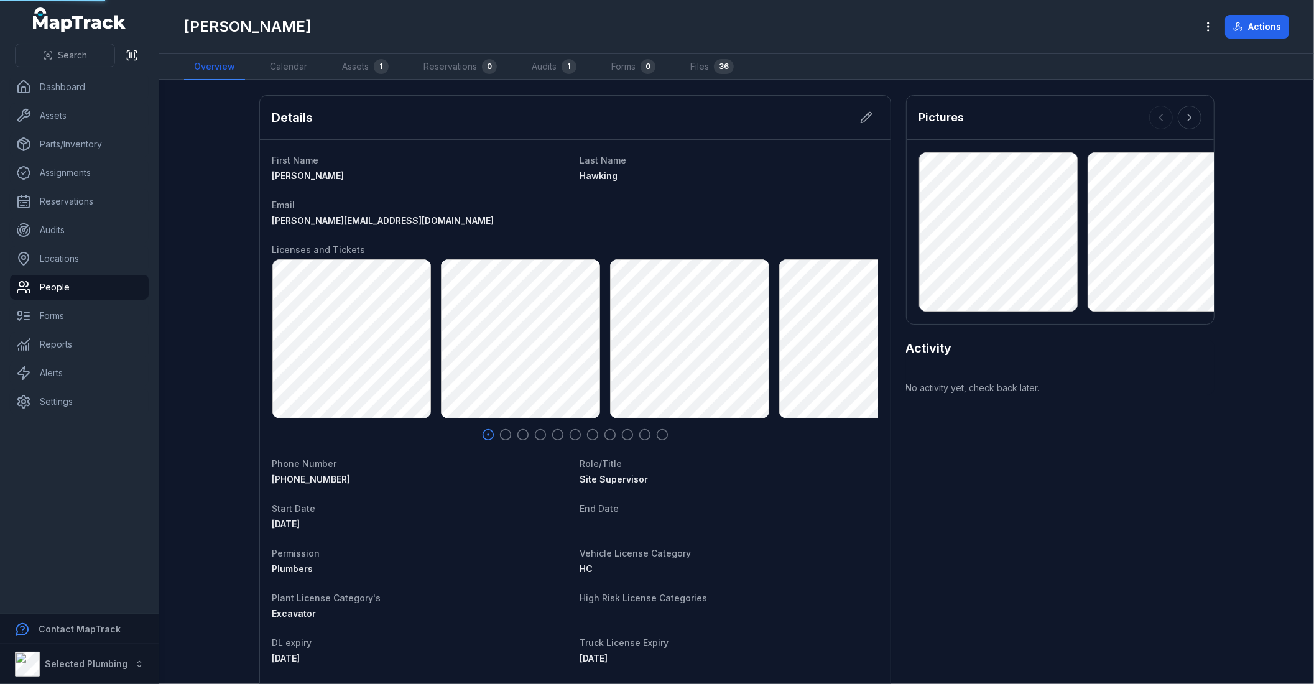
scroll to position [132, 0]
click at [713, 59] on link "Files 36" at bounding box center [711, 67] width 63 height 26
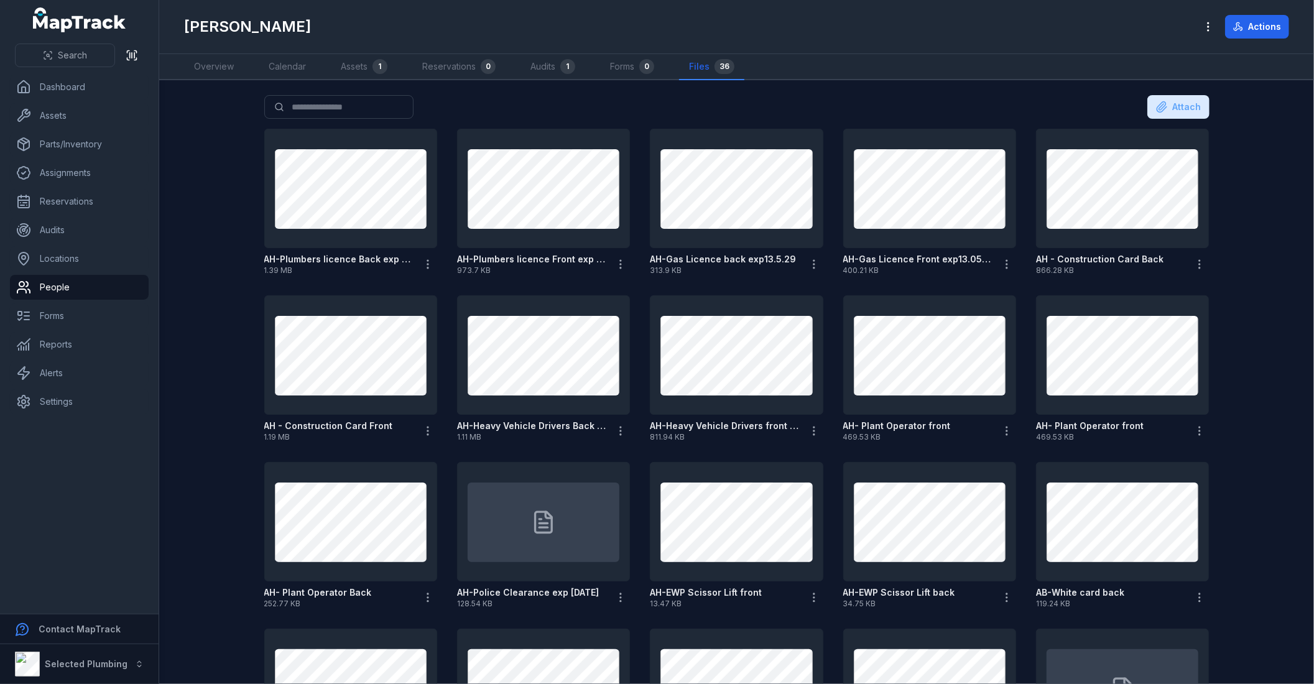
click at [200, 218] on main "Search for files Attach AH-Plumbers licence Back exp [DATE] 1.39 MB AH-Plumbers…" at bounding box center [736, 382] width 1155 height 604
click at [481, 103] on div "Search for files Attach" at bounding box center [736, 109] width 945 height 29
click at [927, 103] on div "Search for files Attach" at bounding box center [736, 109] width 945 height 29
